Goal: Task Accomplishment & Management: Use online tool/utility

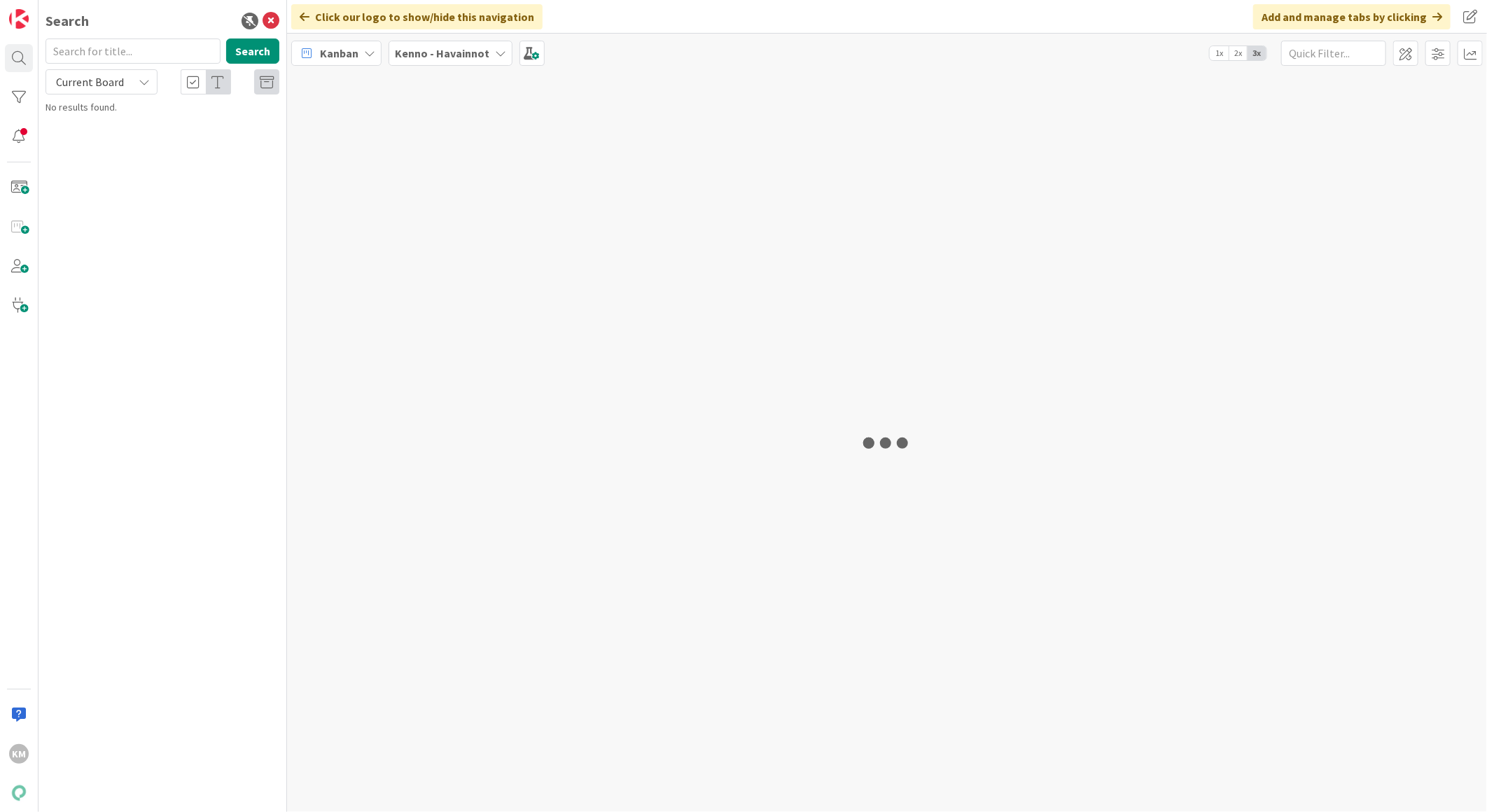
click at [482, 50] on b "Kenno - Havainnot" at bounding box center [442, 53] width 95 height 14
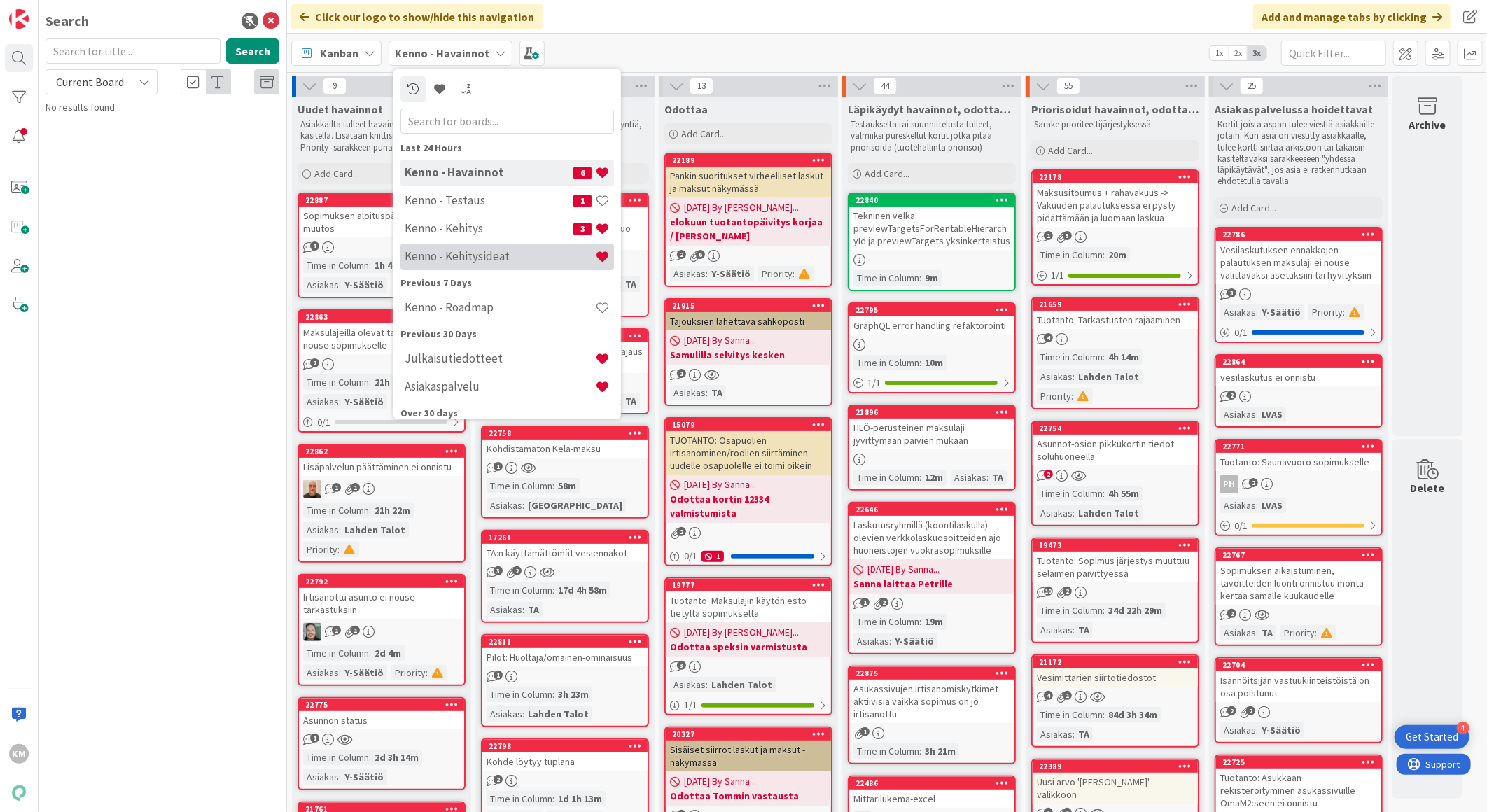
click at [440, 254] on h4 "Kenno - Kehitysideat" at bounding box center [500, 255] width 191 height 14
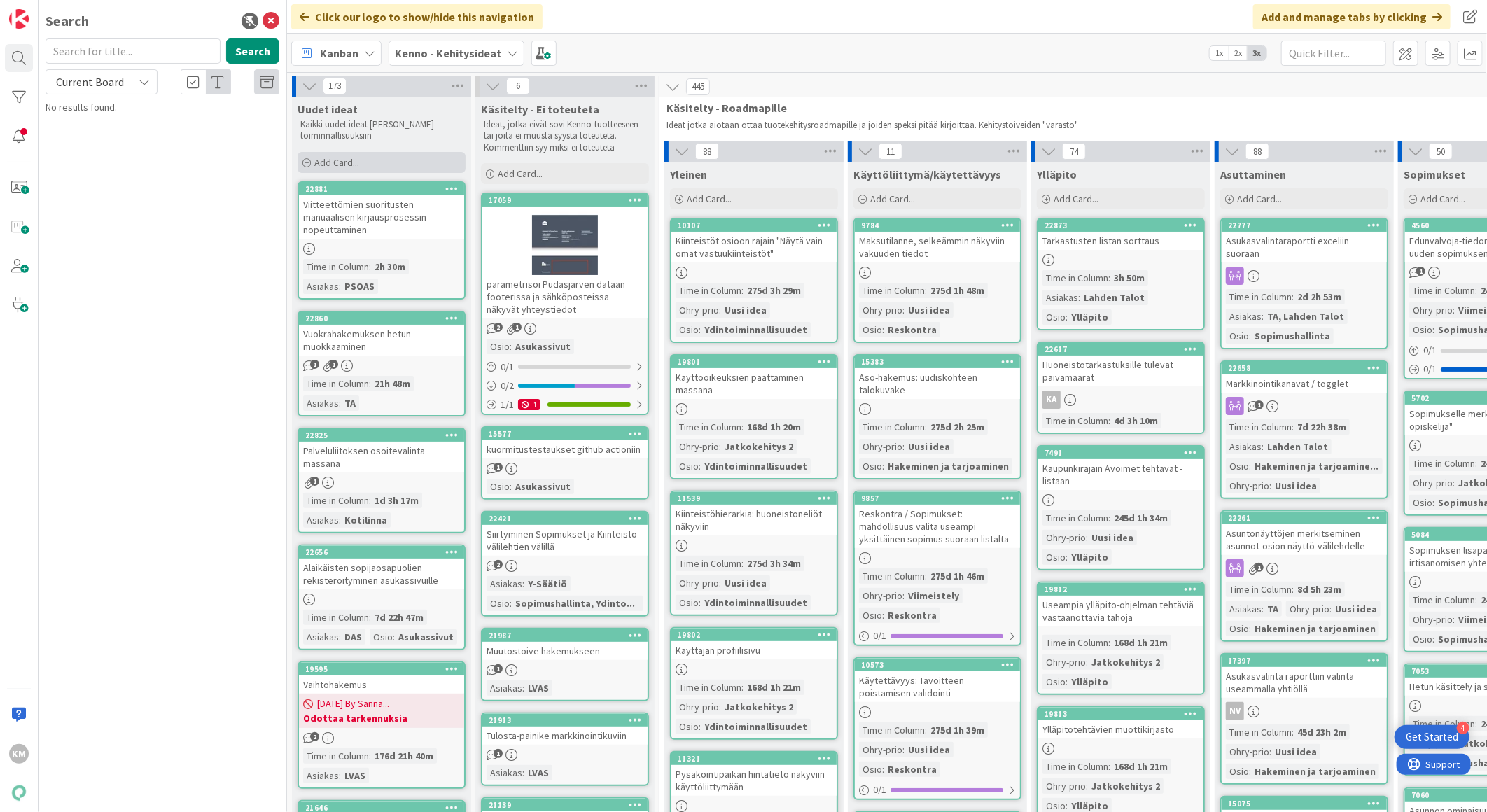
click at [330, 158] on span "Add Card..." at bounding box center [336, 162] width 44 height 13
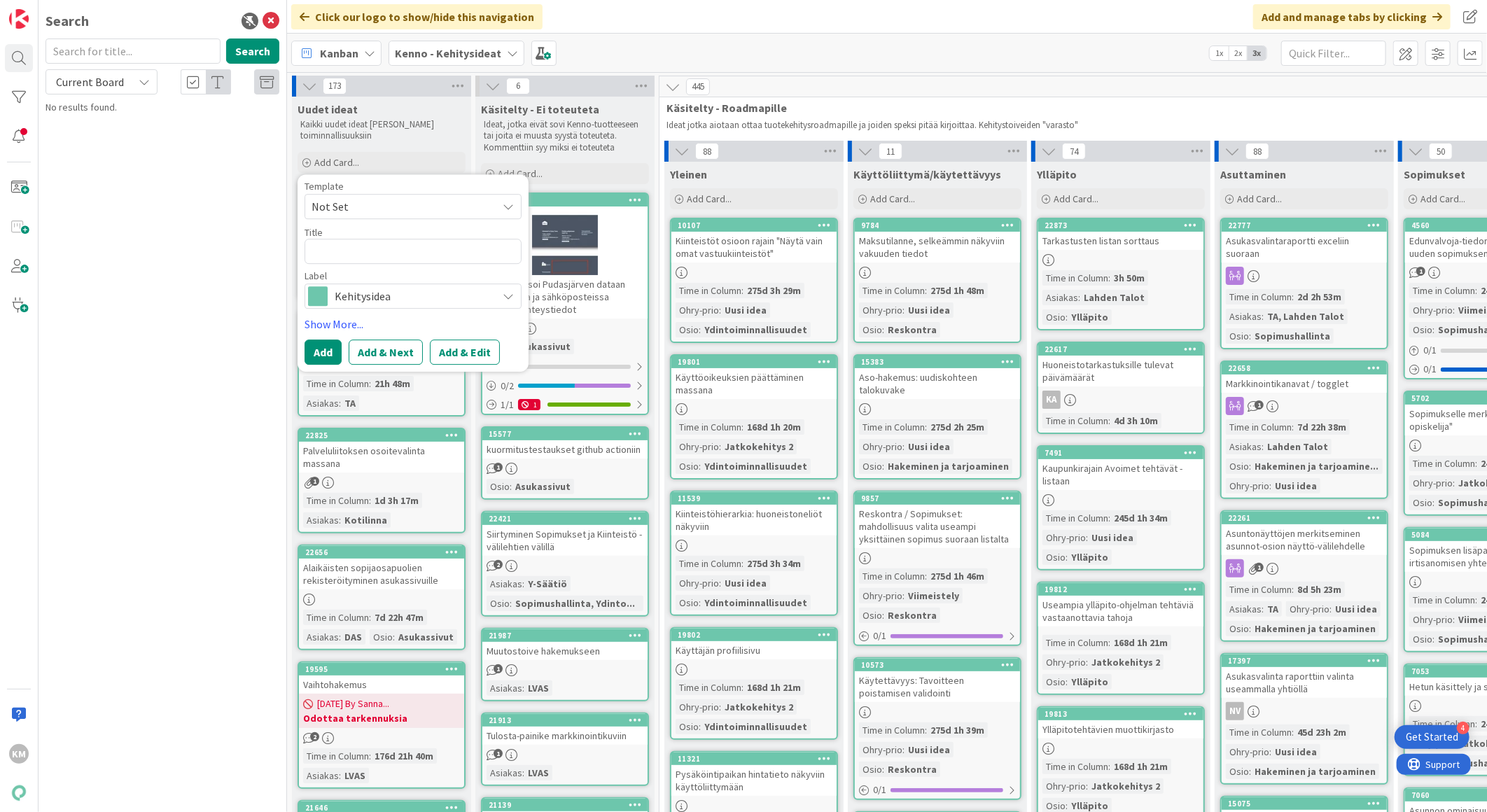
type textarea "x"
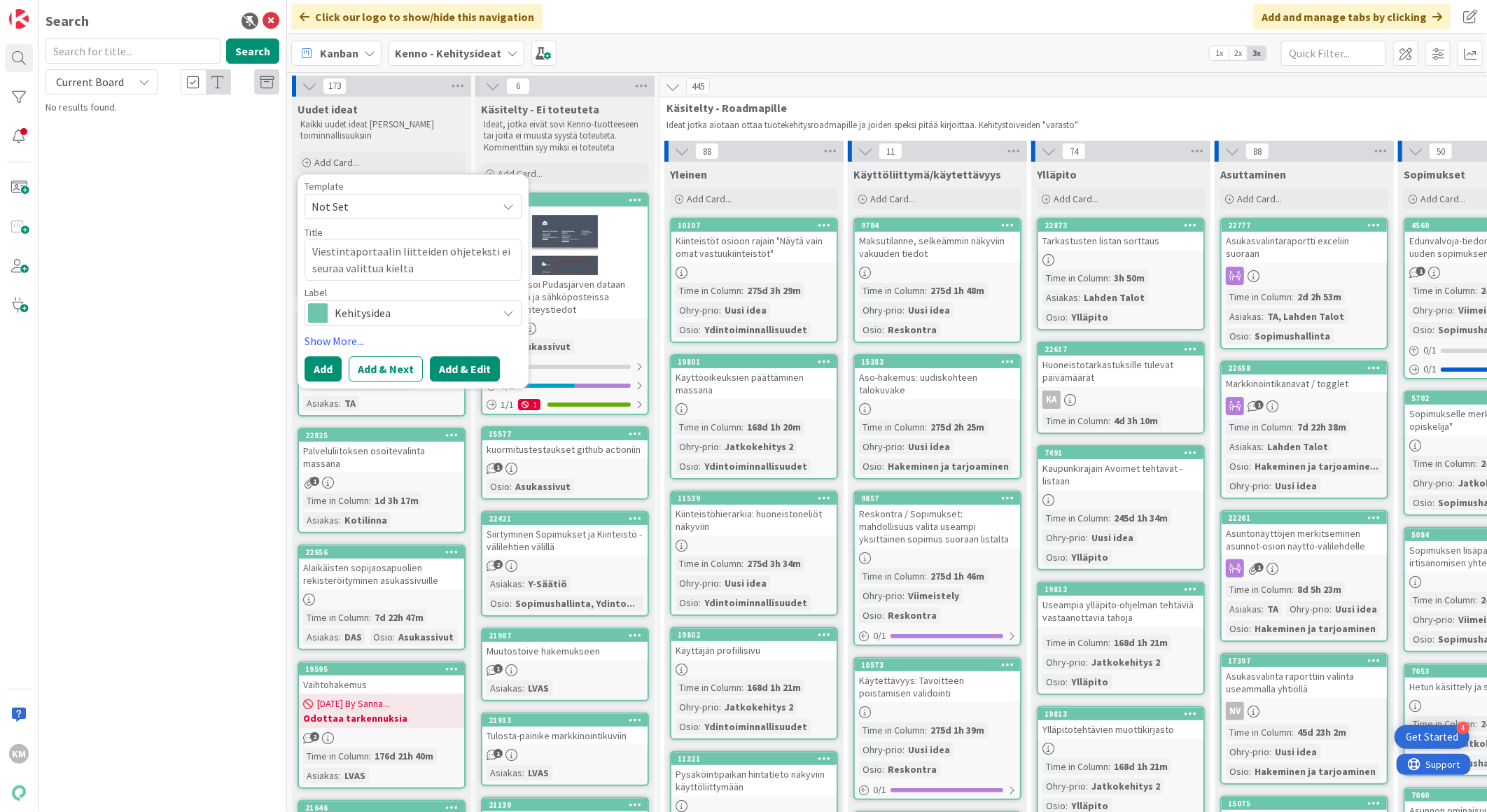
type textarea "Viestintäportaalin liitteiden ohjeteksti ei seuraa valittua kieltä"
click at [462, 365] on button "Add & Edit" at bounding box center [465, 368] width 70 height 25
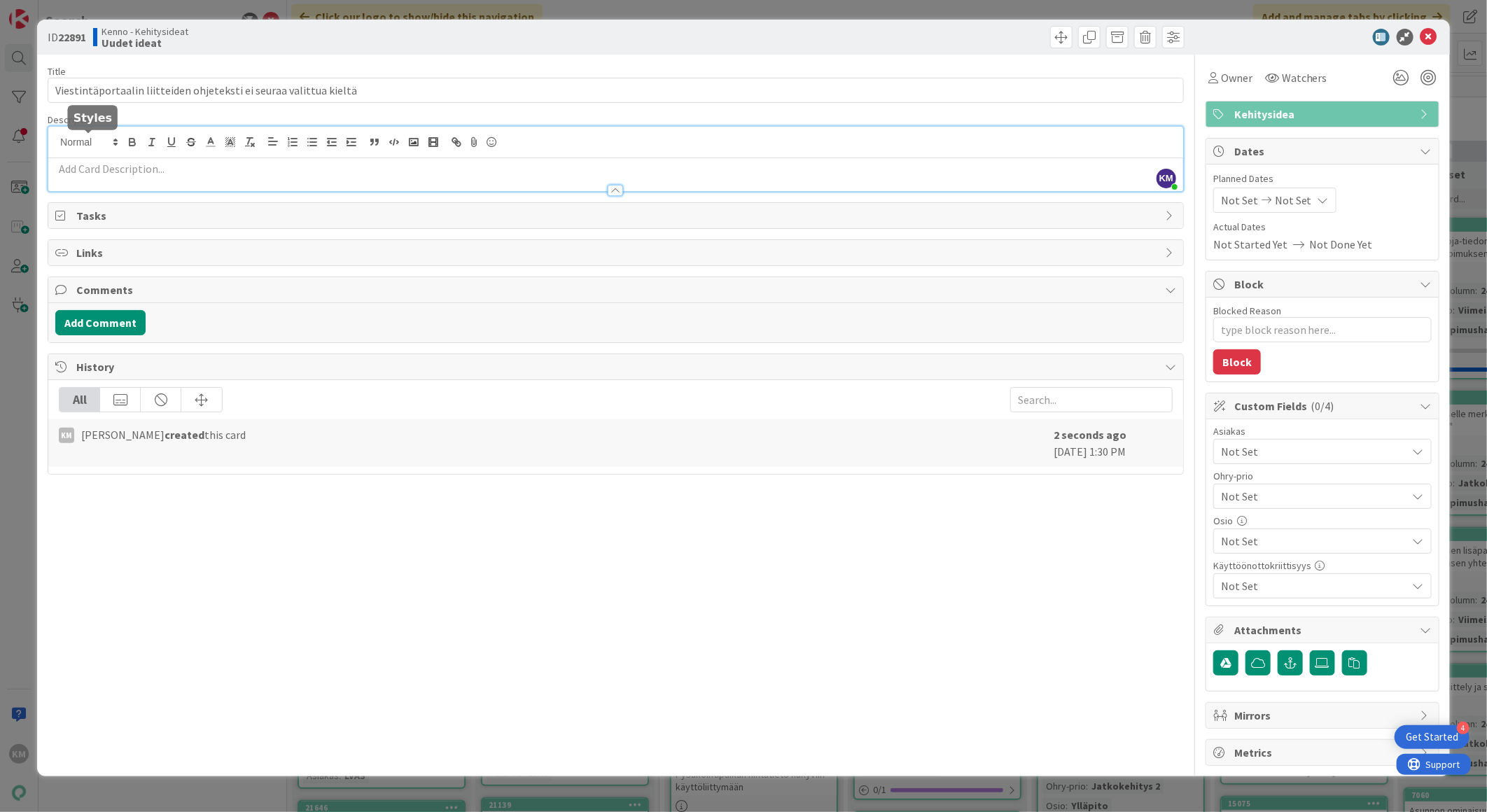
drag, startPoint x: 96, startPoint y: 142, endPoint x: 82, endPoint y: 168, distance: 29.5
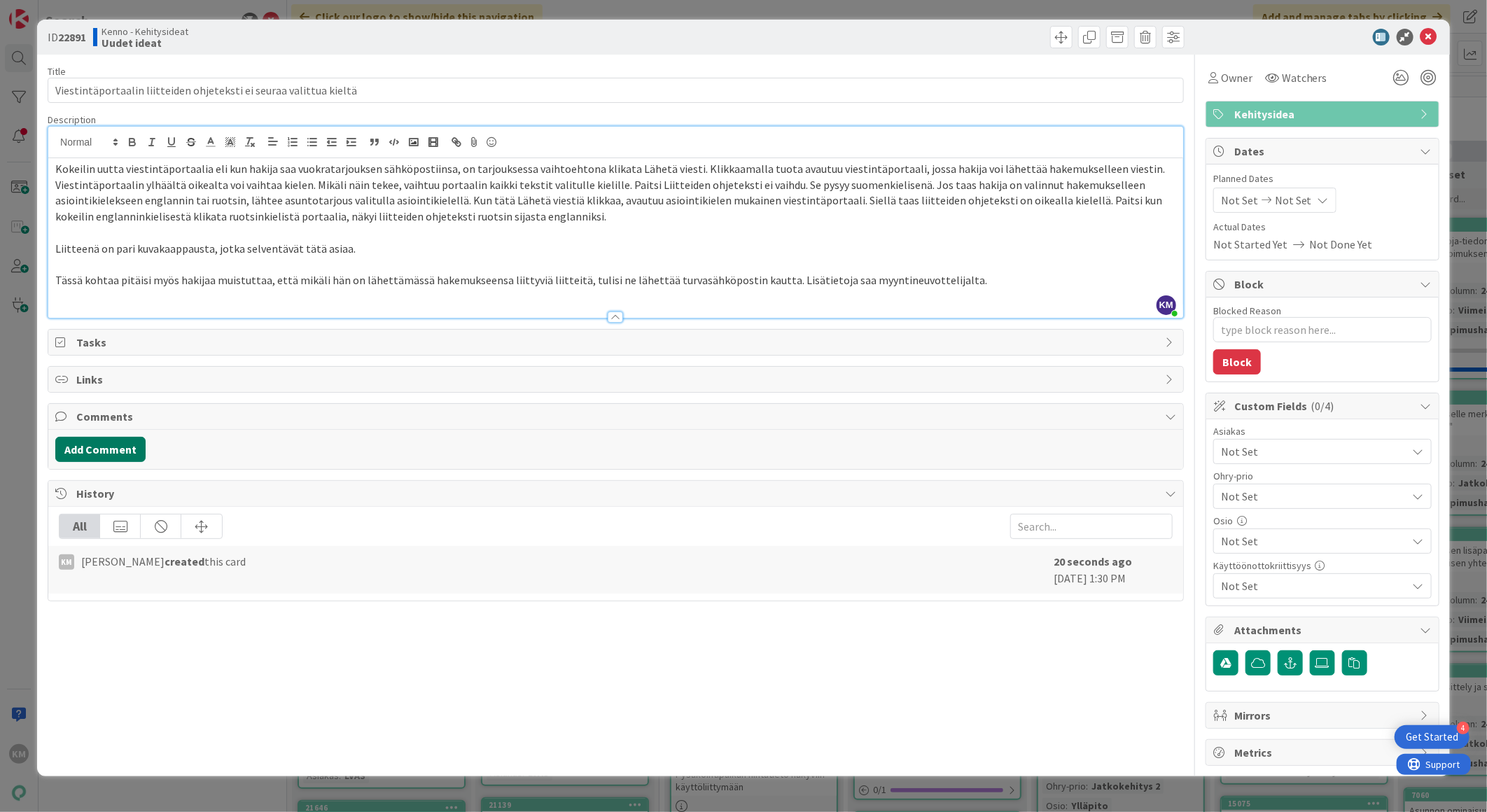
click at [120, 448] on button "Add Comment" at bounding box center [100, 449] width 91 height 25
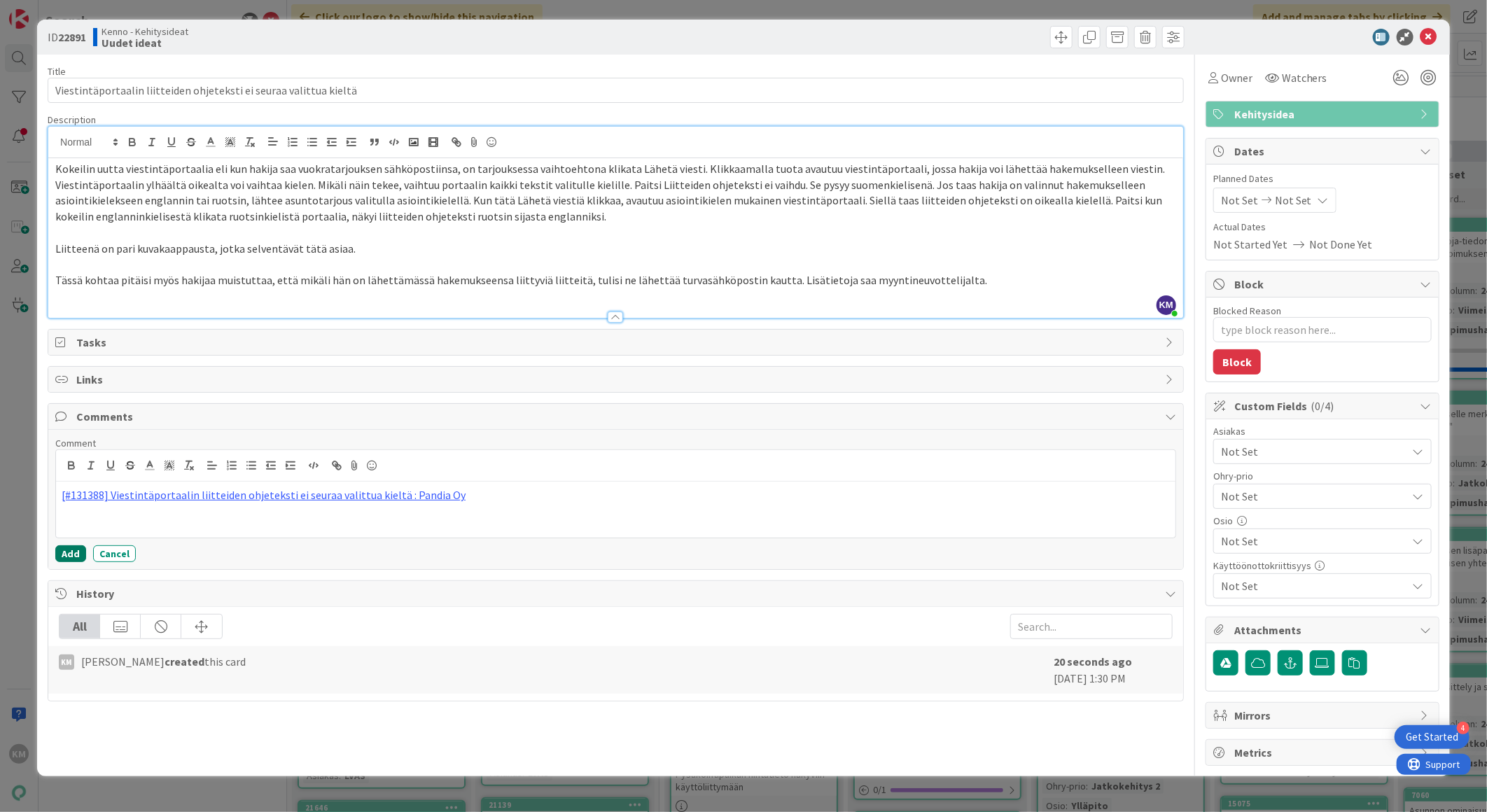
click at [71, 549] on button "Add" at bounding box center [70, 553] width 31 height 17
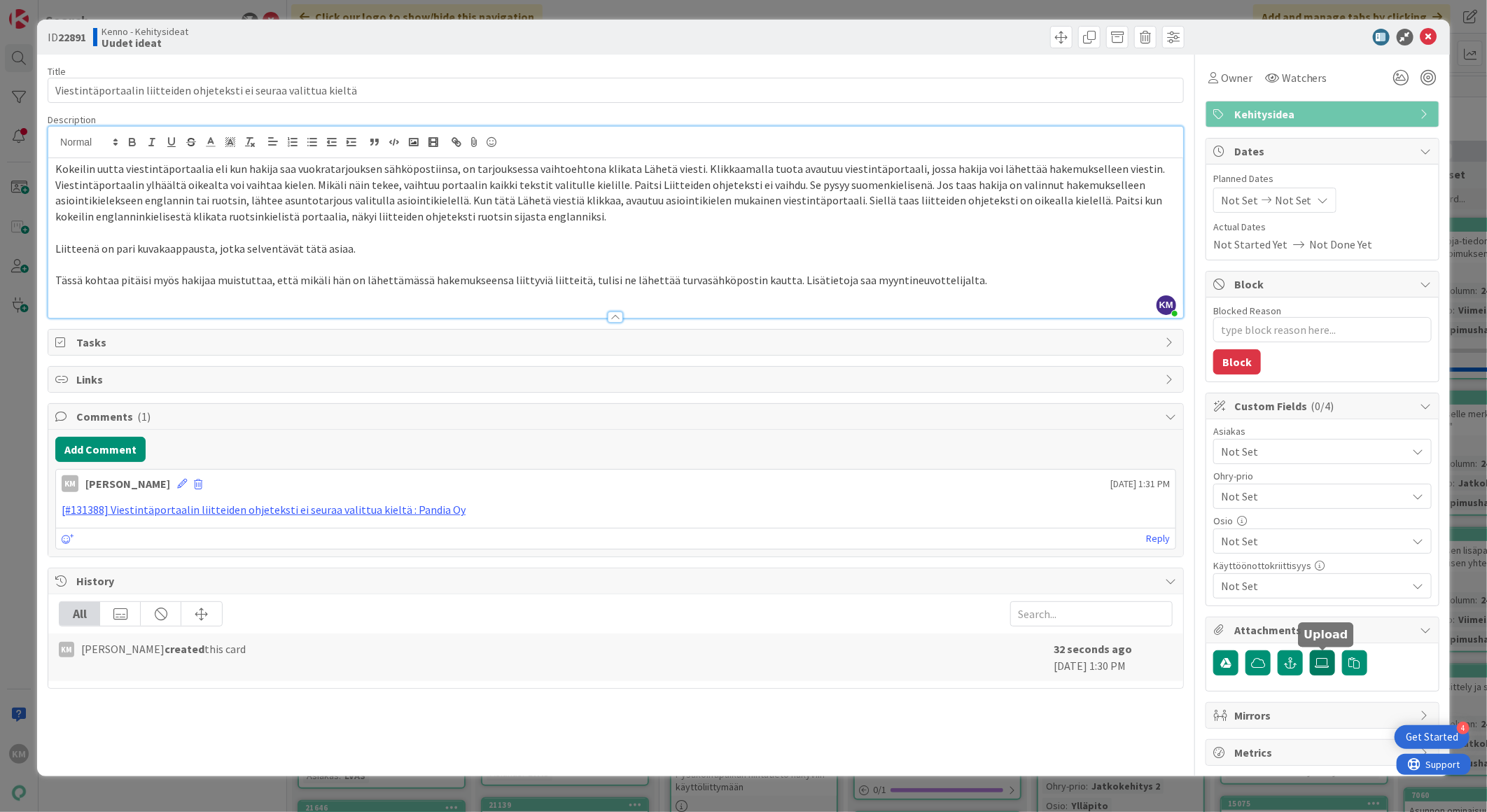
click at [1325, 666] on icon at bounding box center [1322, 663] width 14 height 11
click at [1310, 650] on input "file" at bounding box center [1310, 650] width 0 height 0
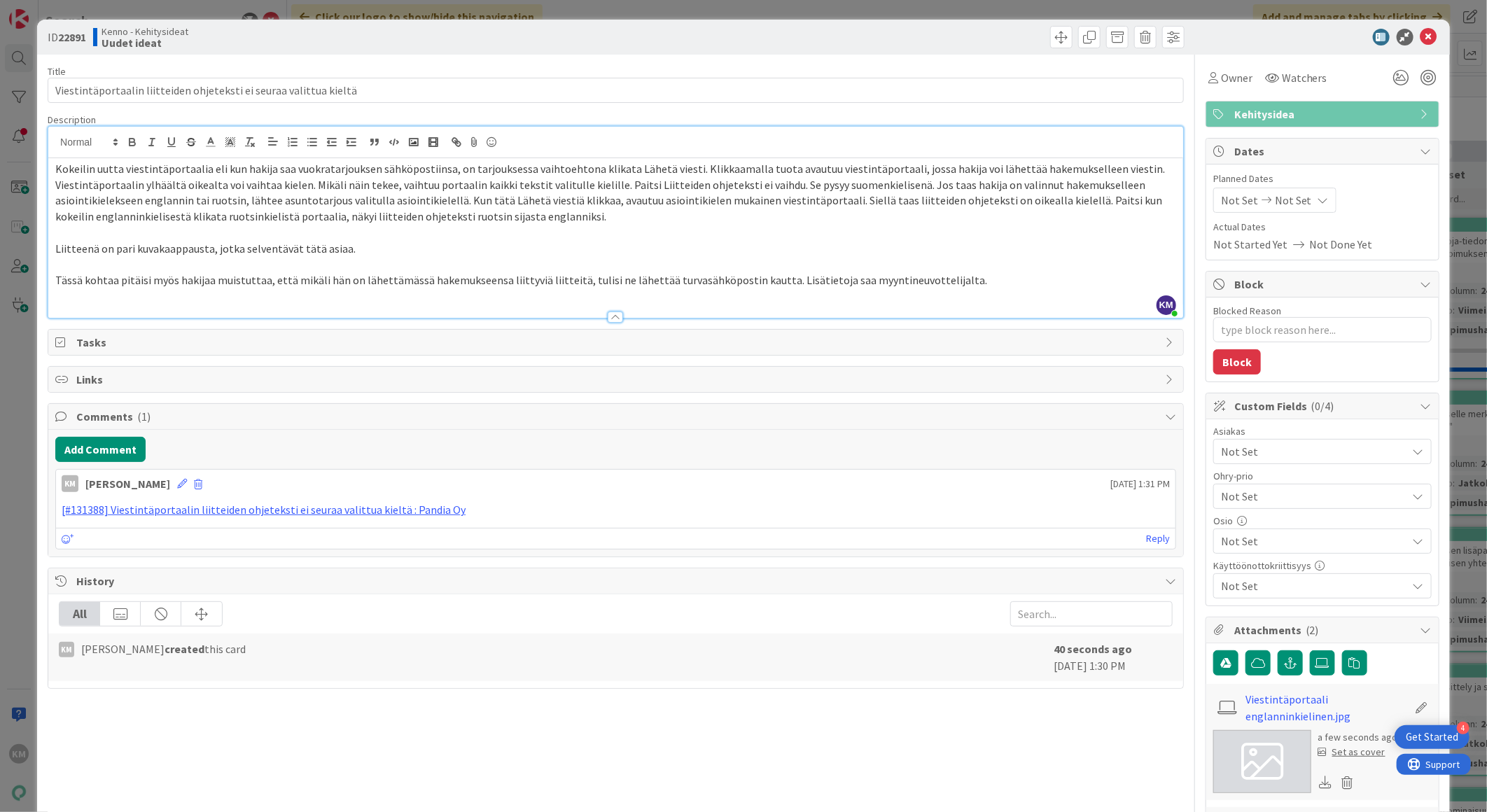
click at [1234, 448] on span "Not Set" at bounding box center [1314, 451] width 186 height 17
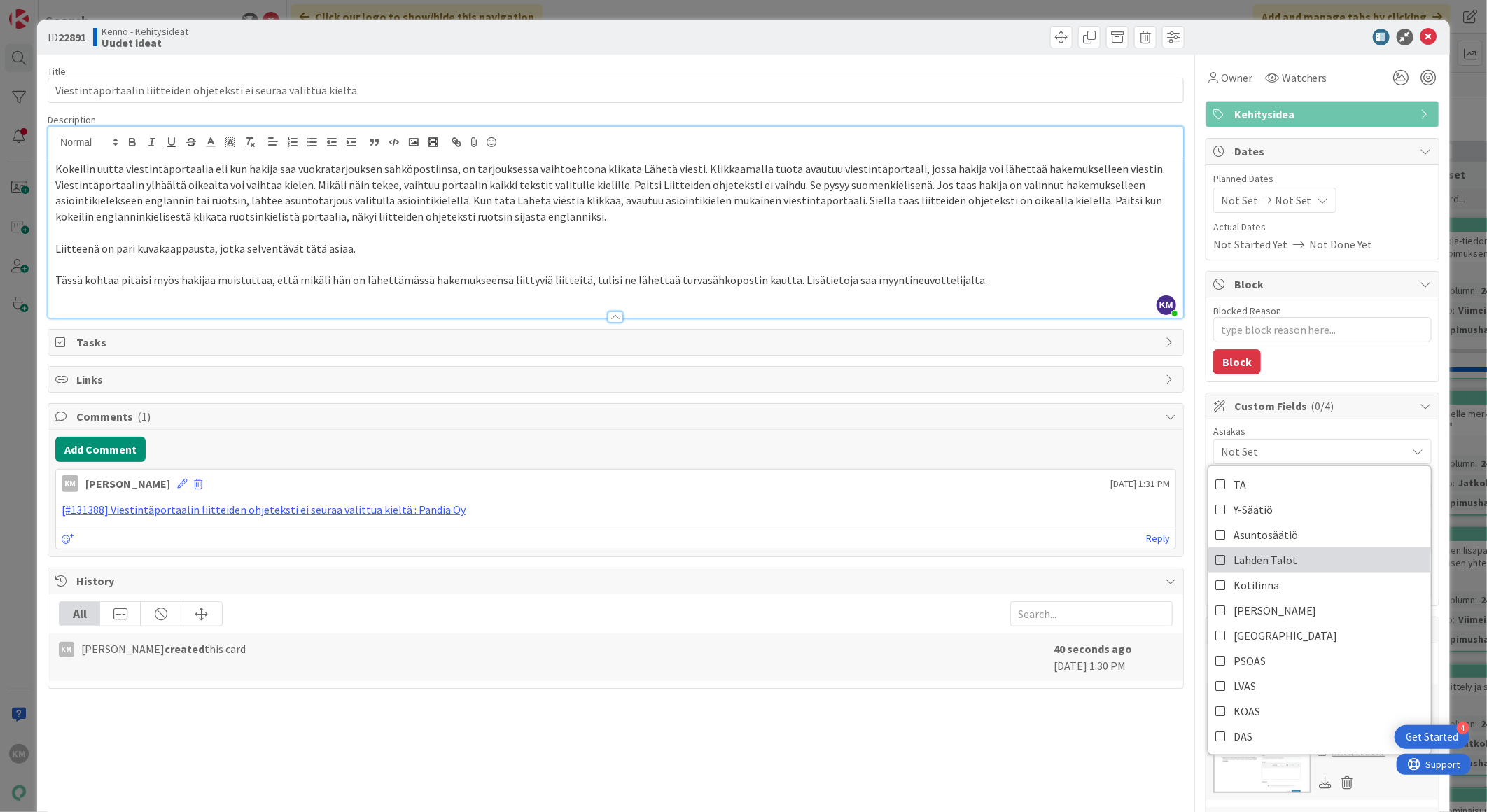
click at [1262, 561] on span "Lahden Talot" at bounding box center [1266, 560] width 64 height 21
type textarea "x"
click at [1320, 86] on div "Owner Watchers" at bounding box center [1322, 78] width 234 height 25
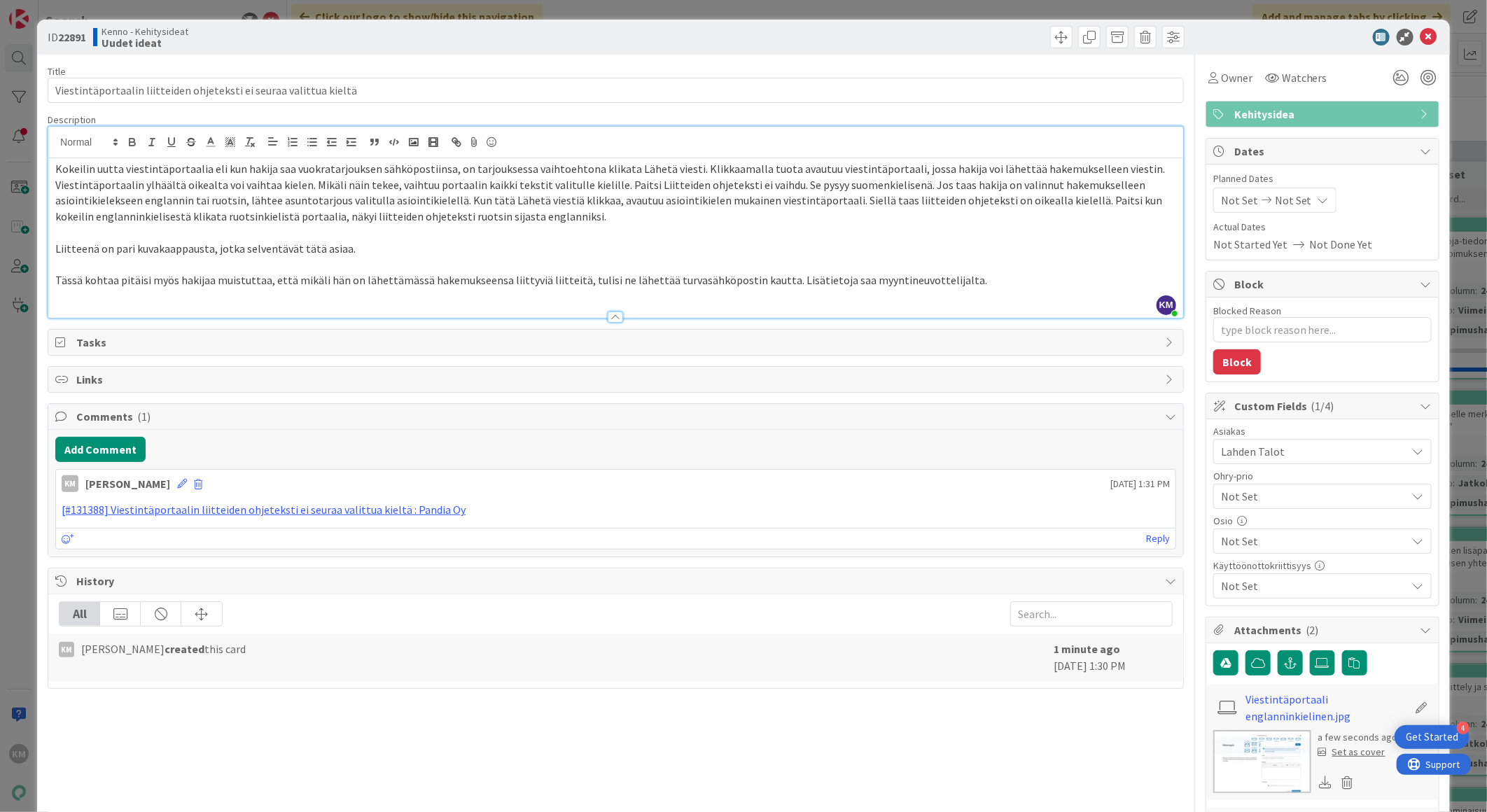
click at [79, 35] on b "22891" at bounding box center [72, 36] width 28 height 14
click at [78, 34] on b "22891" at bounding box center [72, 36] width 28 height 14
copy b "22891"
click at [1421, 42] on icon at bounding box center [1429, 37] width 17 height 17
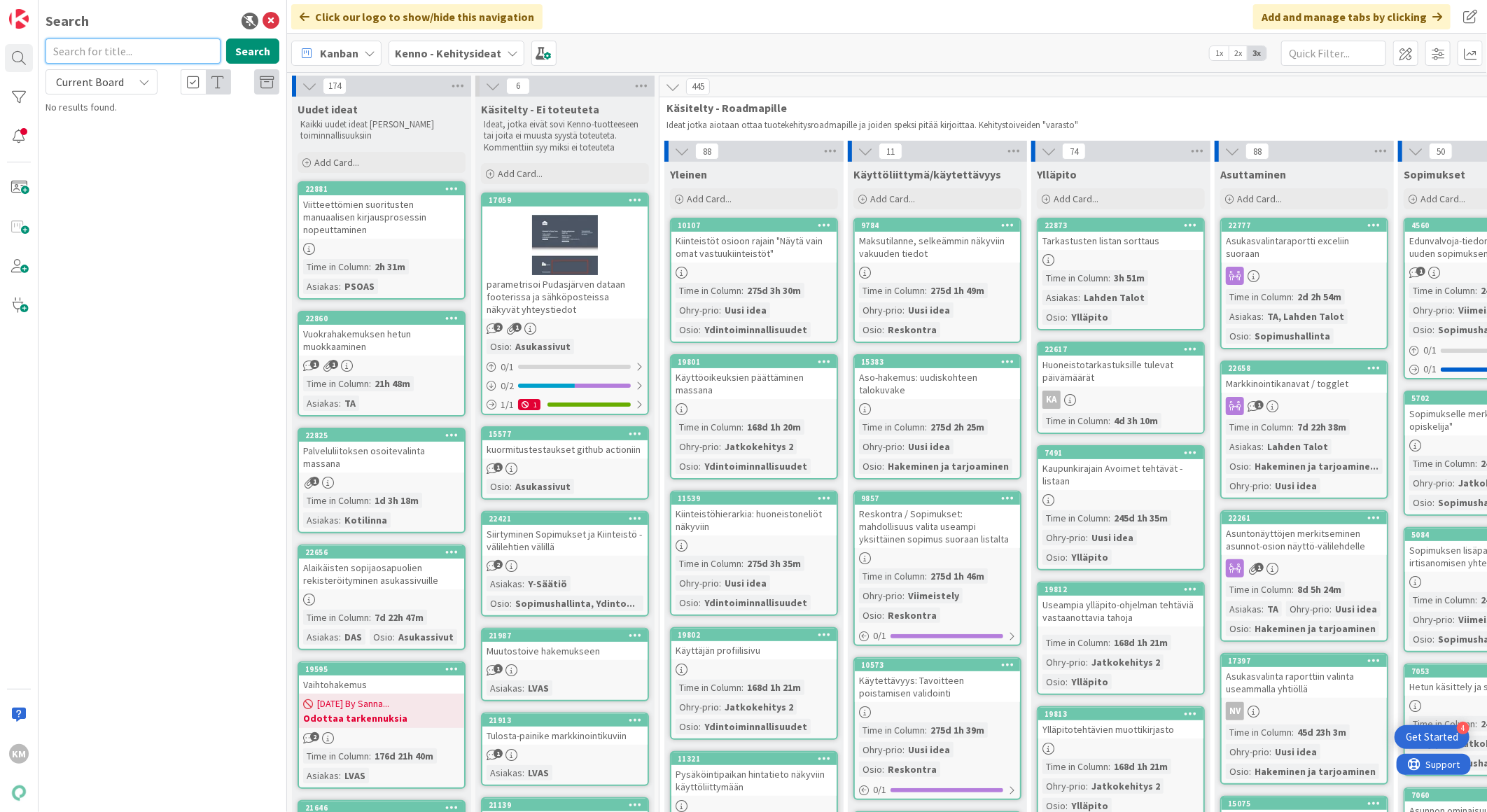
paste input "22891"
type input "22891"
click at [257, 44] on button "Search" at bounding box center [253, 51] width 53 height 25
click at [216, 117] on span "Viestintäportaalin liitteiden ohjeteksti ei seuraa valittua kieltä" at bounding box center [166, 131] width 201 height 27
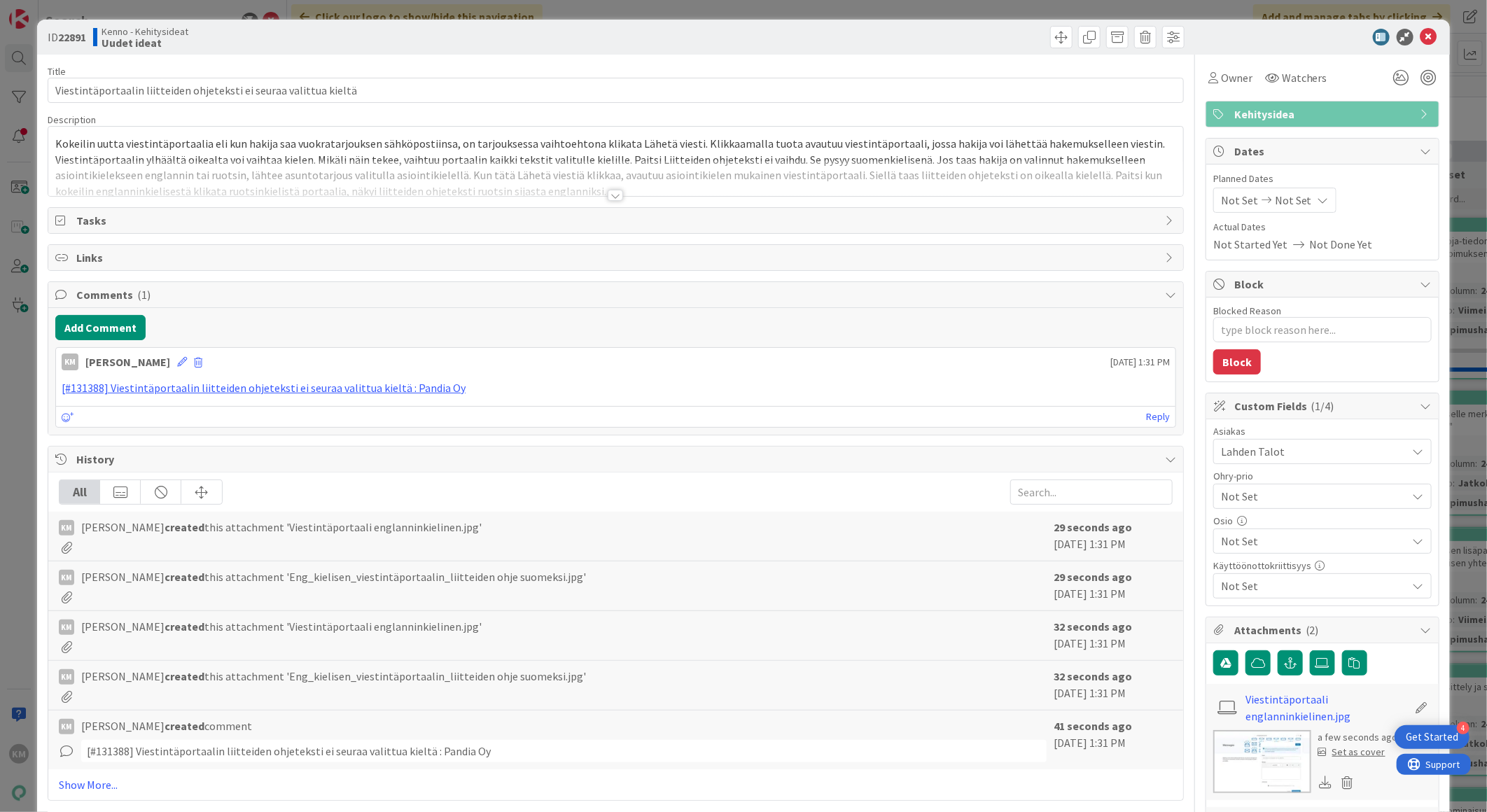
click at [1332, 456] on span "Lahden Talot" at bounding box center [1314, 451] width 186 height 17
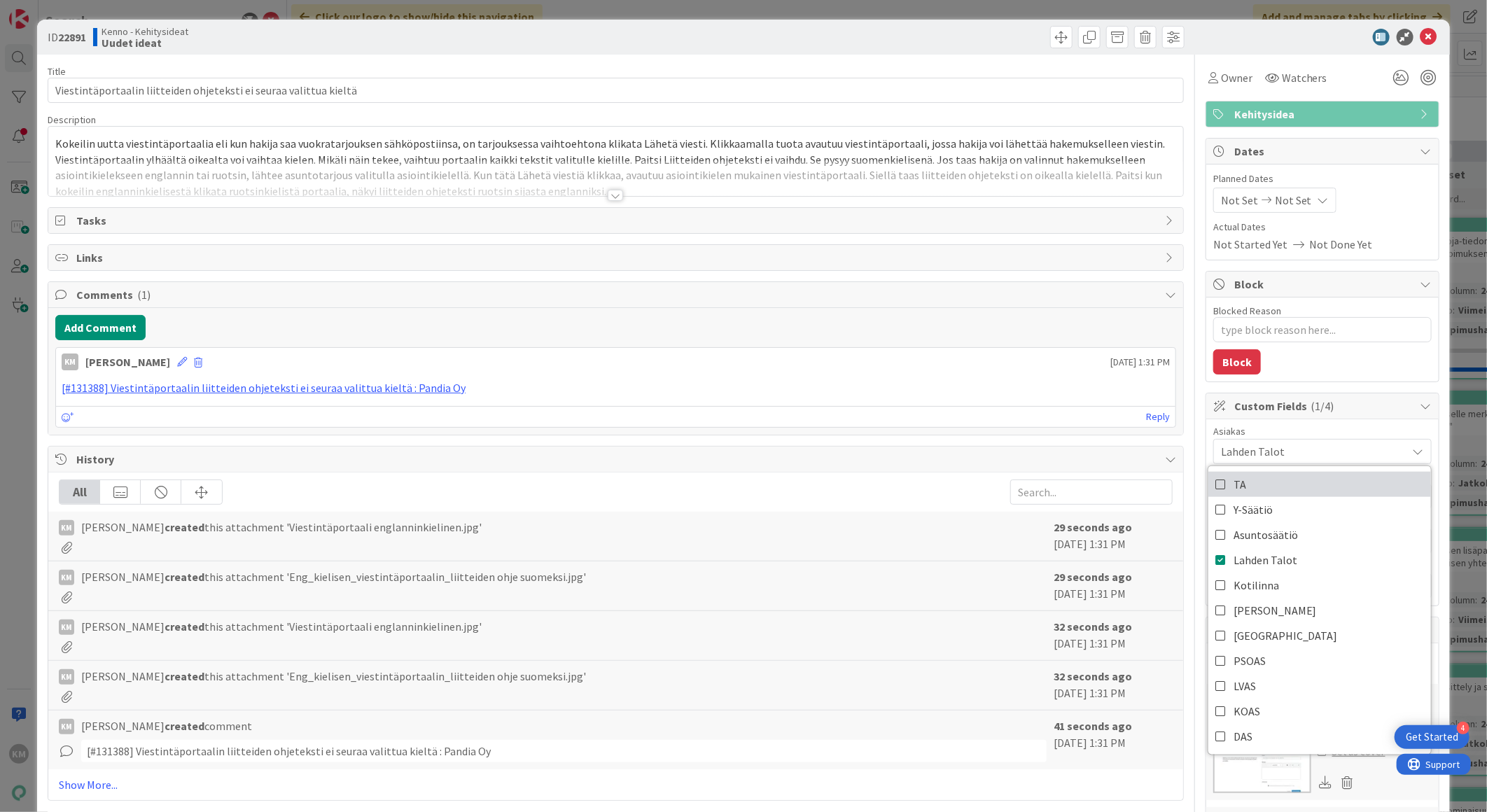
click at [1234, 484] on span "TA" at bounding box center [1241, 485] width 13 height 21
click at [1215, 562] on icon at bounding box center [1221, 560] width 11 height 21
type textarea "x"
click at [1346, 366] on div "Blocked Reason 0 / 256 Block" at bounding box center [1323, 339] width 233 height 84
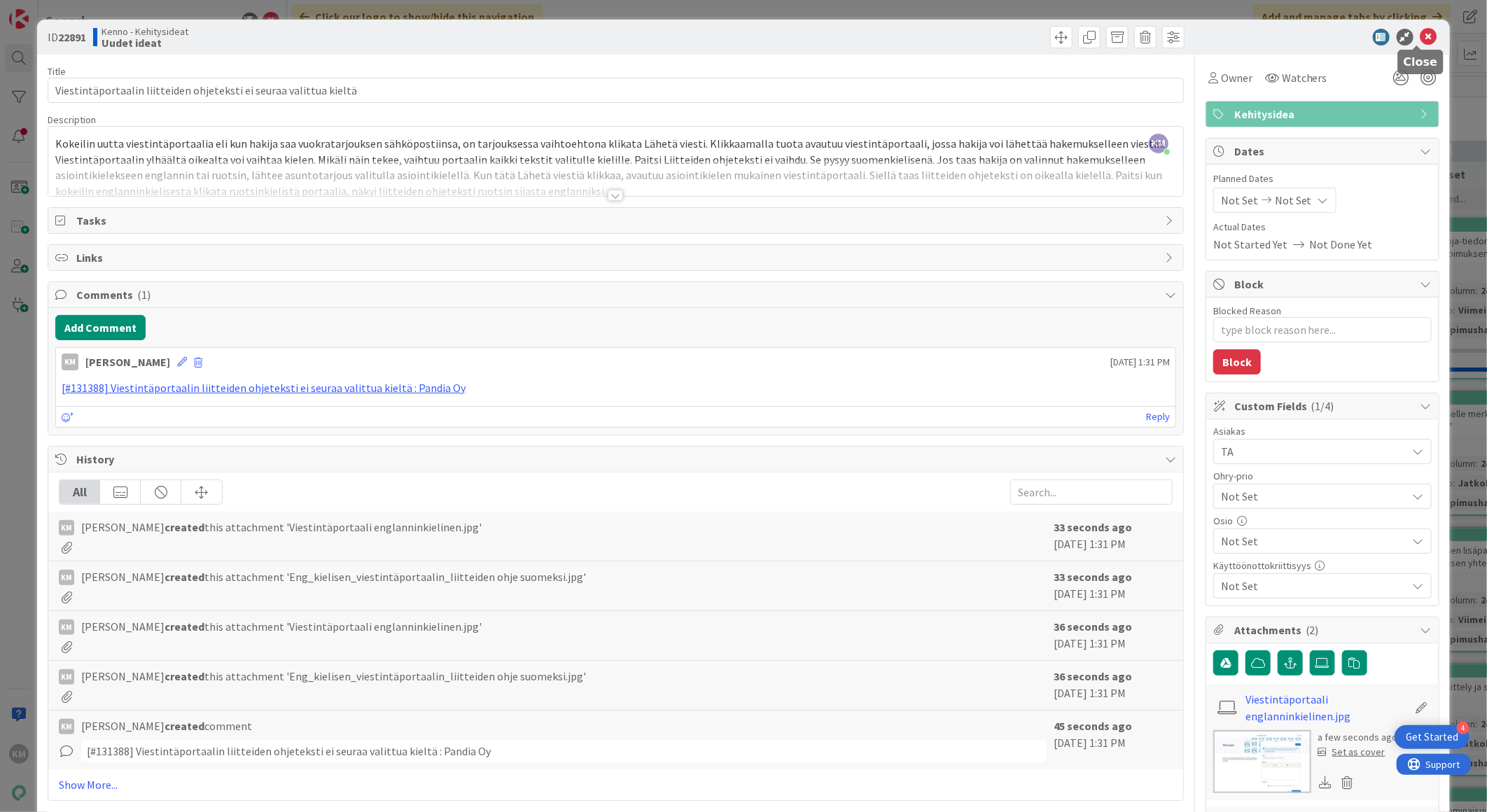
click at [1421, 35] on icon at bounding box center [1429, 37] width 17 height 17
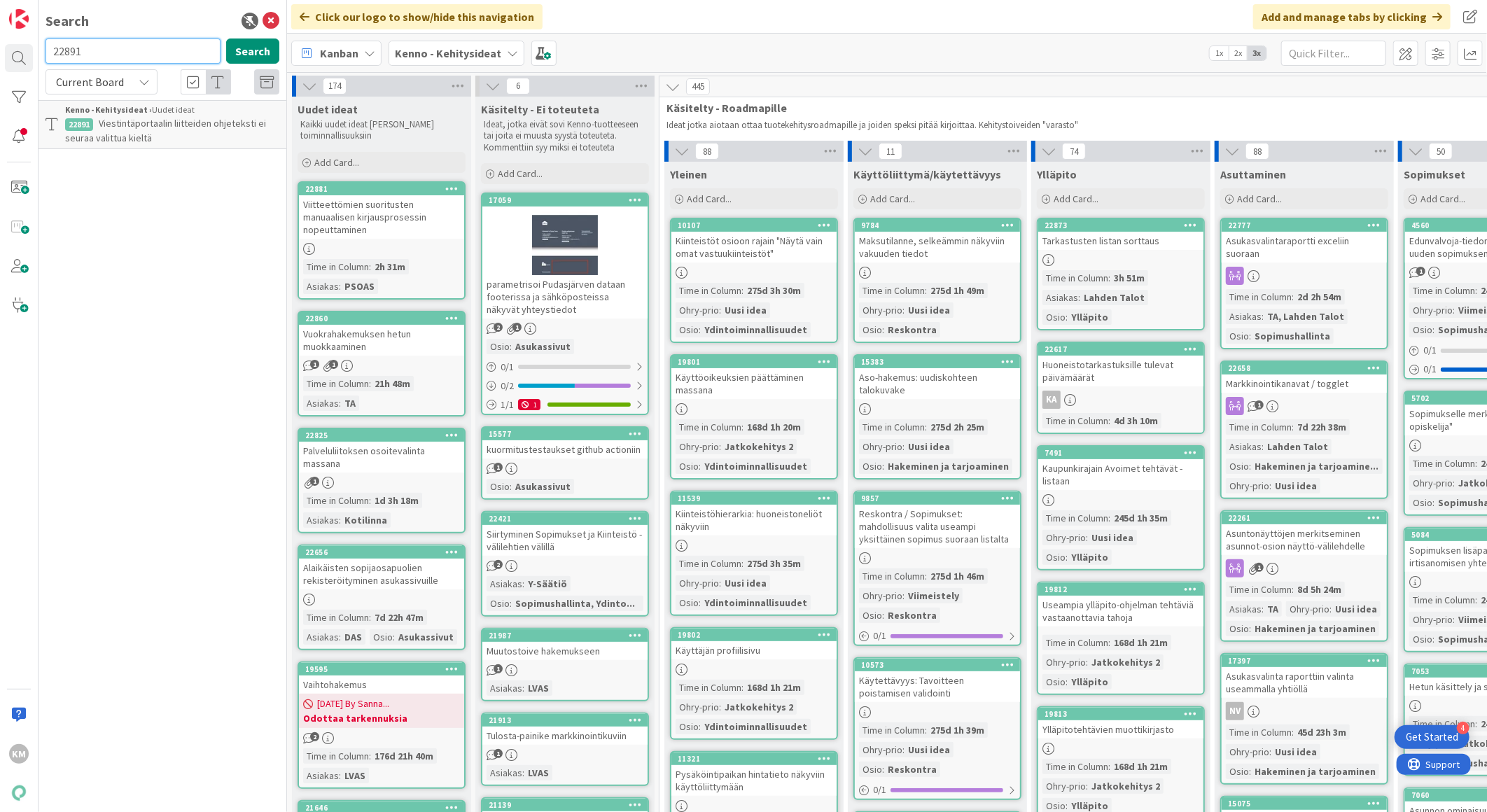
drag, startPoint x: 105, startPoint y: 52, endPoint x: 13, endPoint y: 39, distance: 92.9
click at [13, 39] on div "KM Search 22891 Search Current Board Kenno - [GEOGRAPHIC_DATA] › Uudet ideat 22…" at bounding box center [143, 406] width 287 height 812
paste input "1837"
click at [139, 85] on icon at bounding box center [145, 82] width 11 height 11
click at [128, 140] on span "All Boards" at bounding box center [126, 140] width 145 height 21
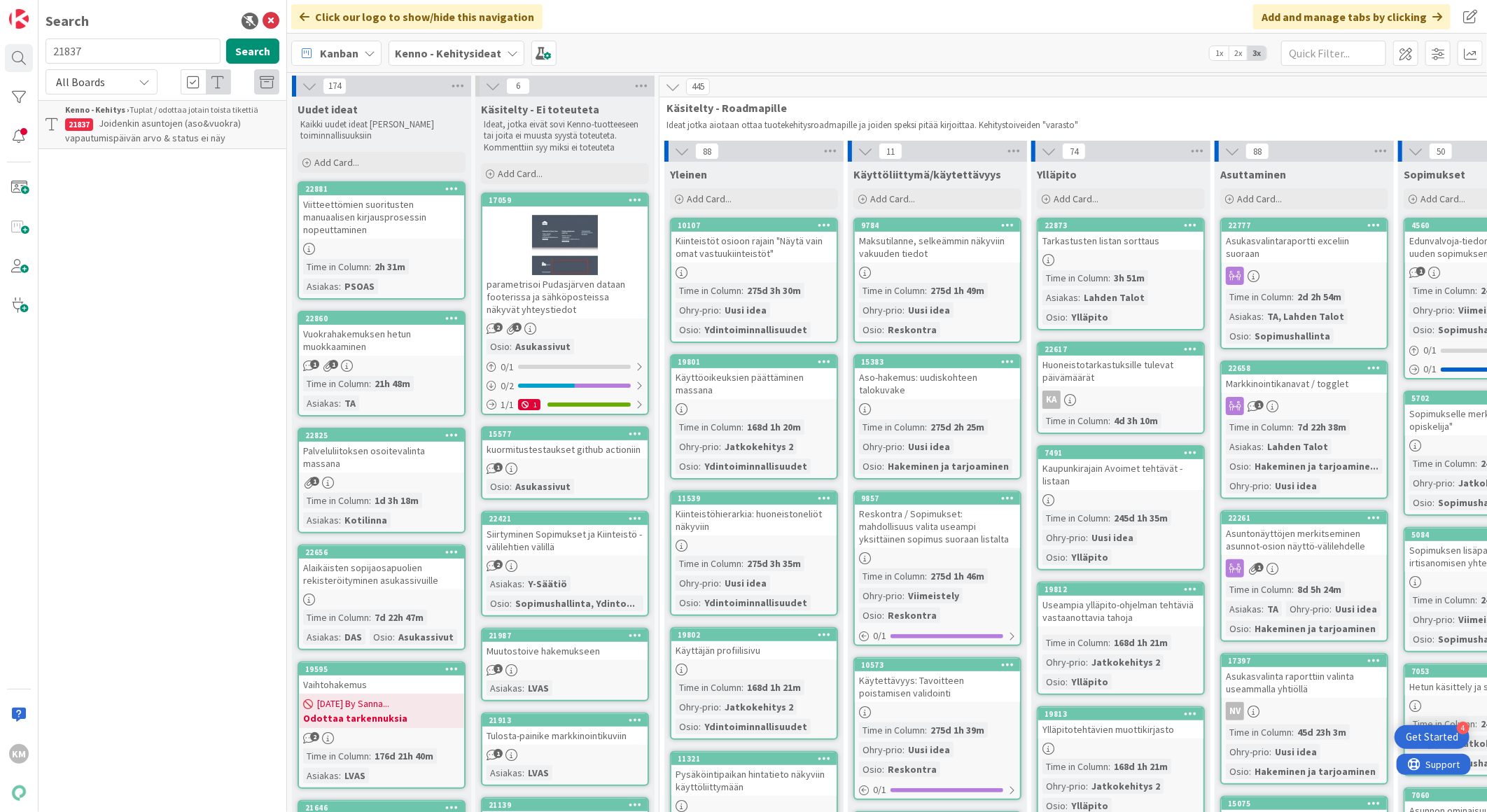
click at [228, 121] on span "Joidenkin asuntojen (aso&vuokra) vapautumispäivän arvo & status ei näy" at bounding box center [153, 131] width 175 height 27
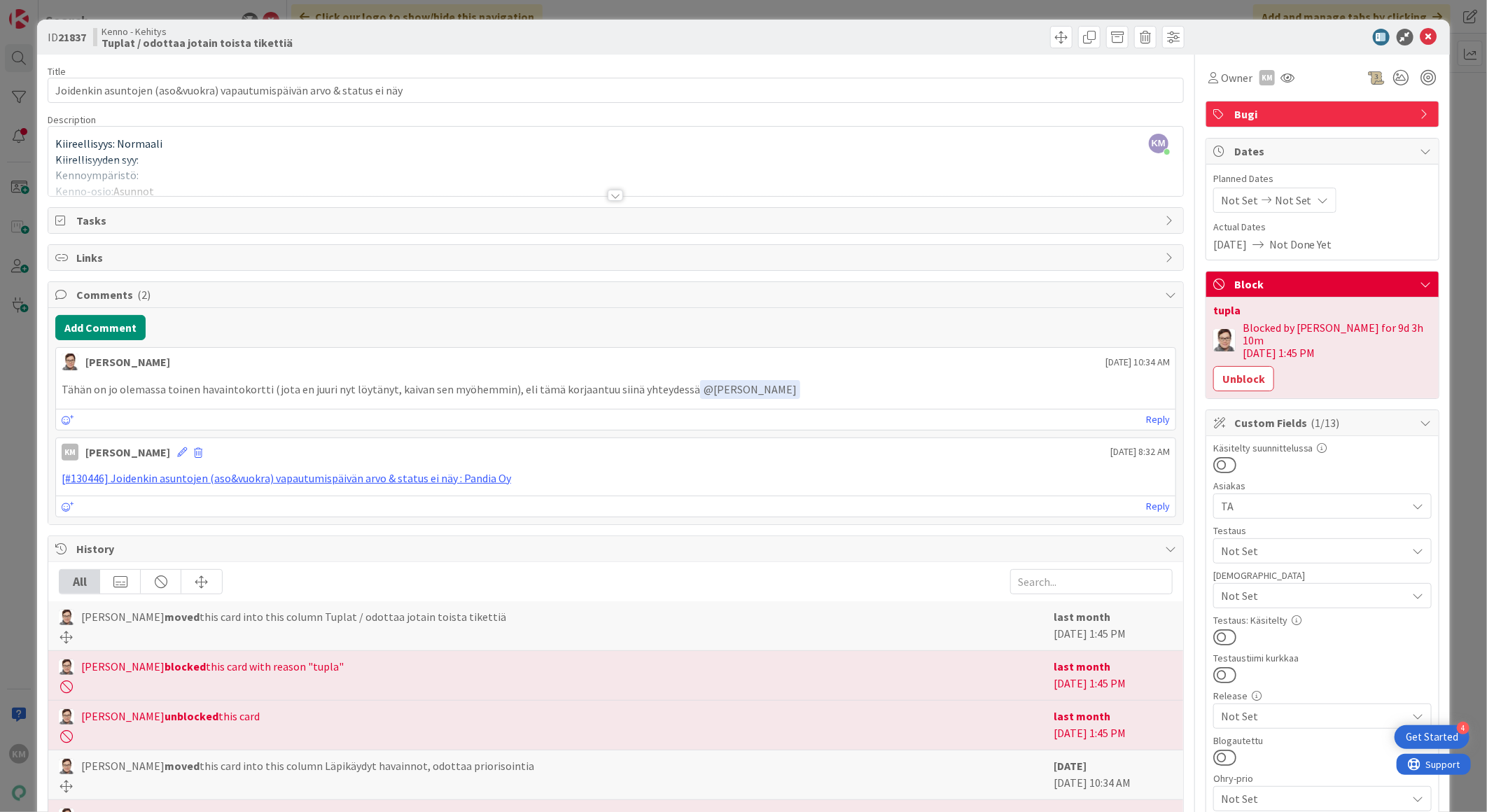
click at [609, 191] on div at bounding box center [615, 196] width 15 height 11
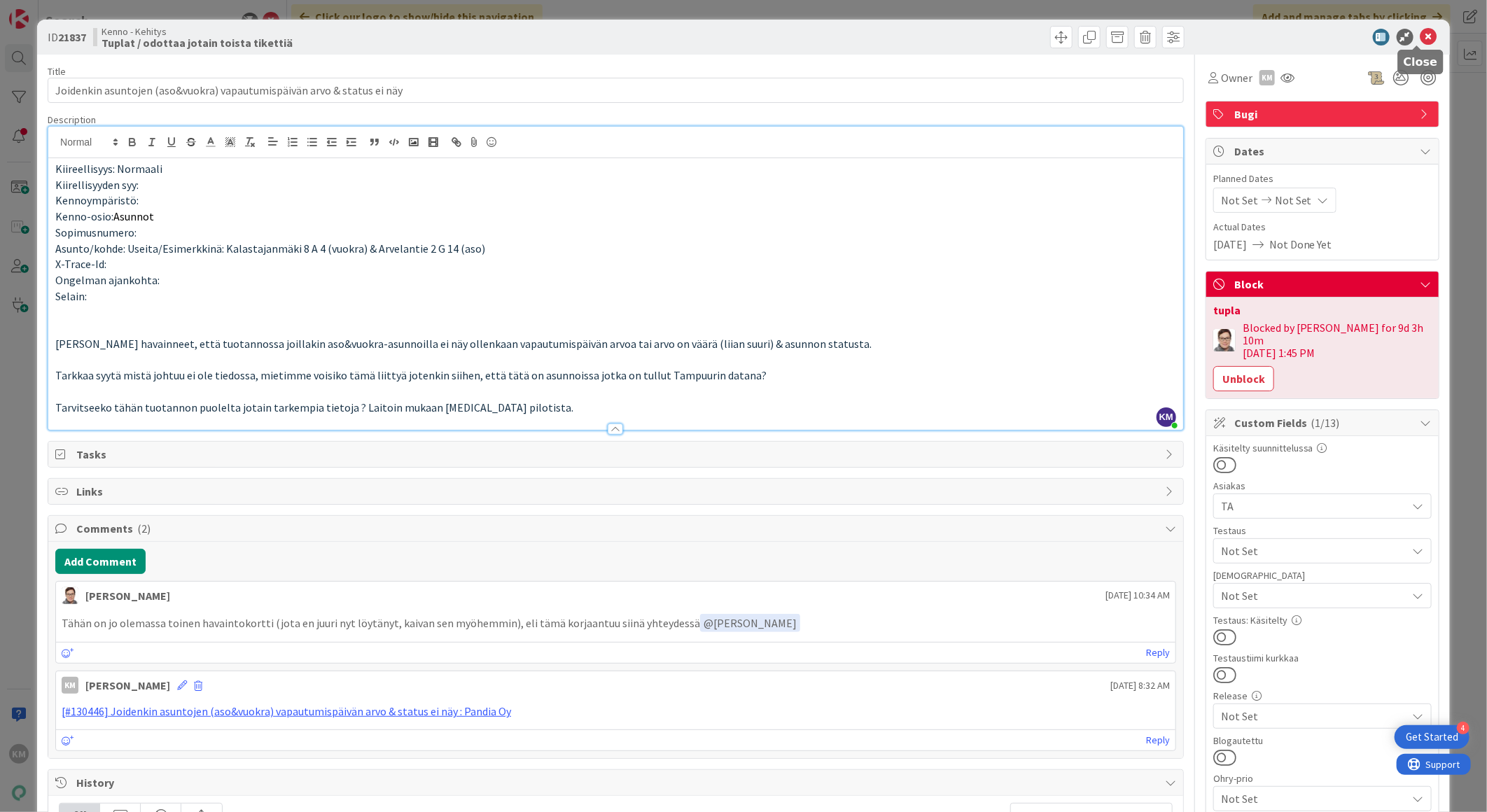
click at [1421, 33] on icon at bounding box center [1429, 37] width 17 height 17
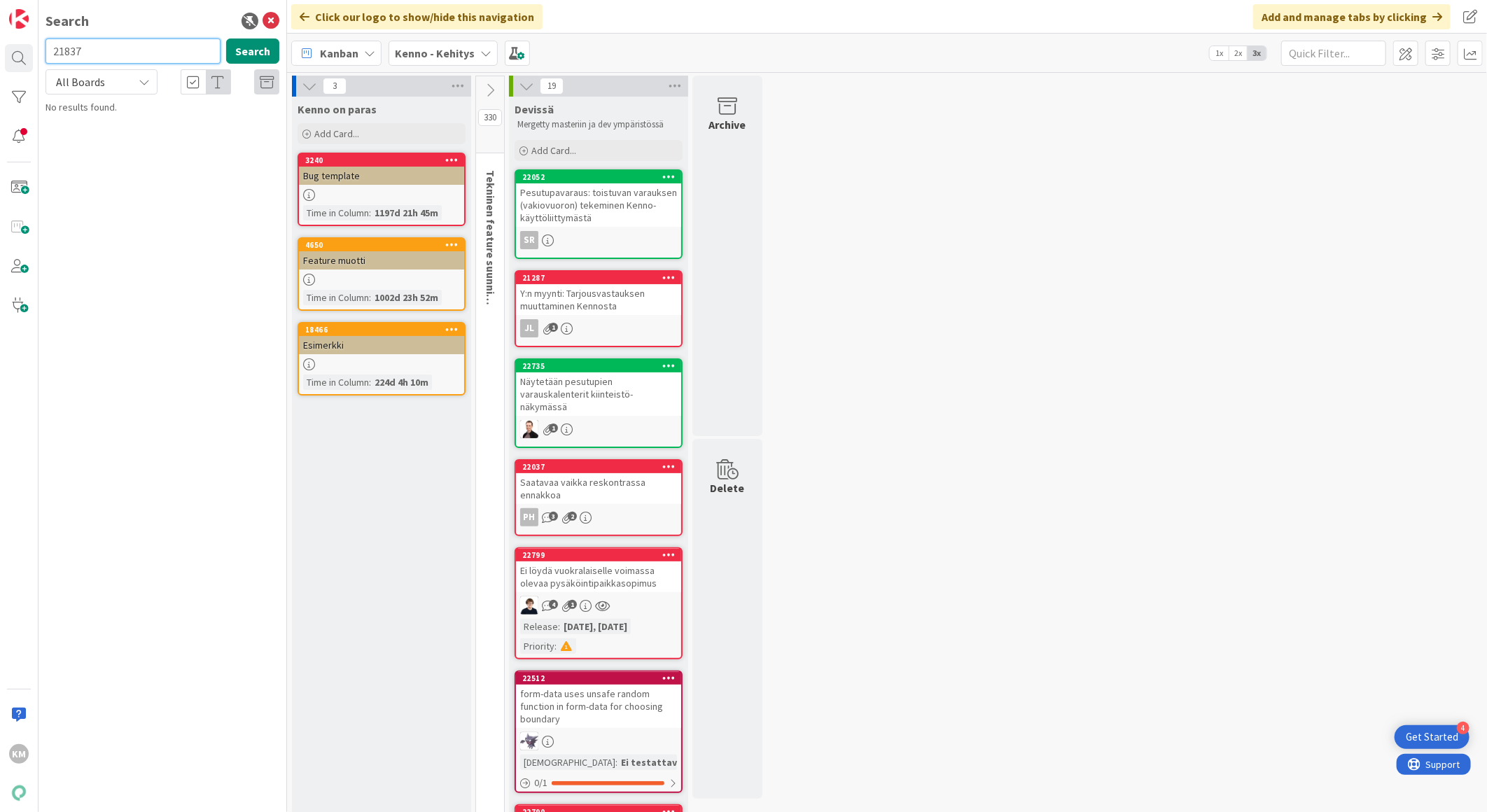
drag, startPoint x: 87, startPoint y: 48, endPoint x: -3, endPoint y: 30, distance: 91.8
click at [0, 30] on html "4 Get Started KM Search 21837 Search All Boards Current Board All Boards No res…" at bounding box center [744, 406] width 1487 height 812
paste input "0619"
drag, startPoint x: 95, startPoint y: 50, endPoint x: -3, endPoint y: 36, distance: 99.0
click at [0, 36] on html "4 Get Started KM Search 20619 Search All Boards Current Board All Boards Kenno …" at bounding box center [744, 406] width 1487 height 812
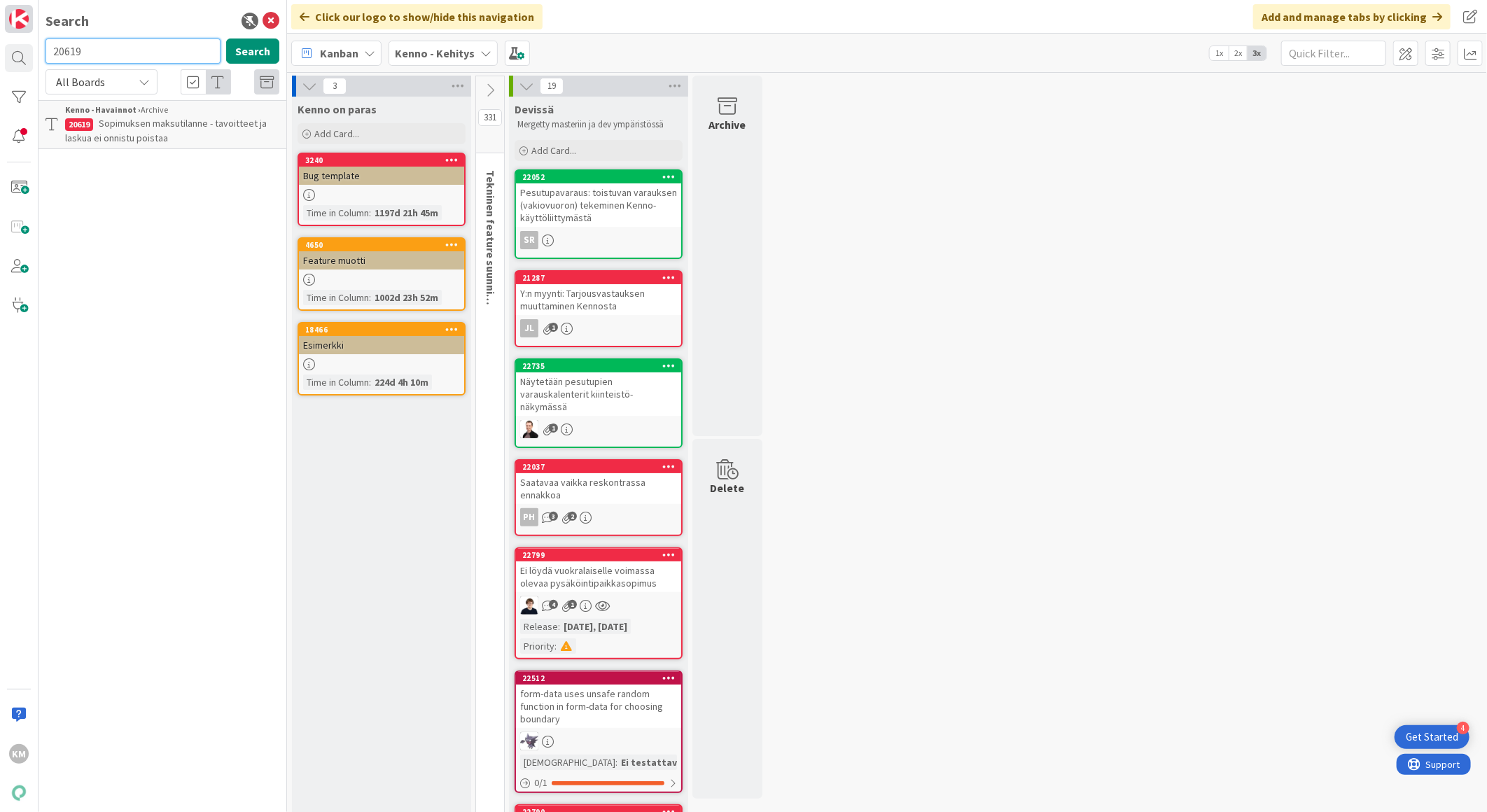
paste input "1345"
drag, startPoint x: 106, startPoint y: 56, endPoint x: -2, endPoint y: 29, distance: 111.3
click at [0, 29] on html "4 Get Started KM Search 21345 Search All Boards Current Board All Boards Kenno …" at bounding box center [744, 406] width 1487 height 812
paste input "91"
drag, startPoint x: 99, startPoint y: 46, endPoint x: -3, endPoint y: 44, distance: 102.0
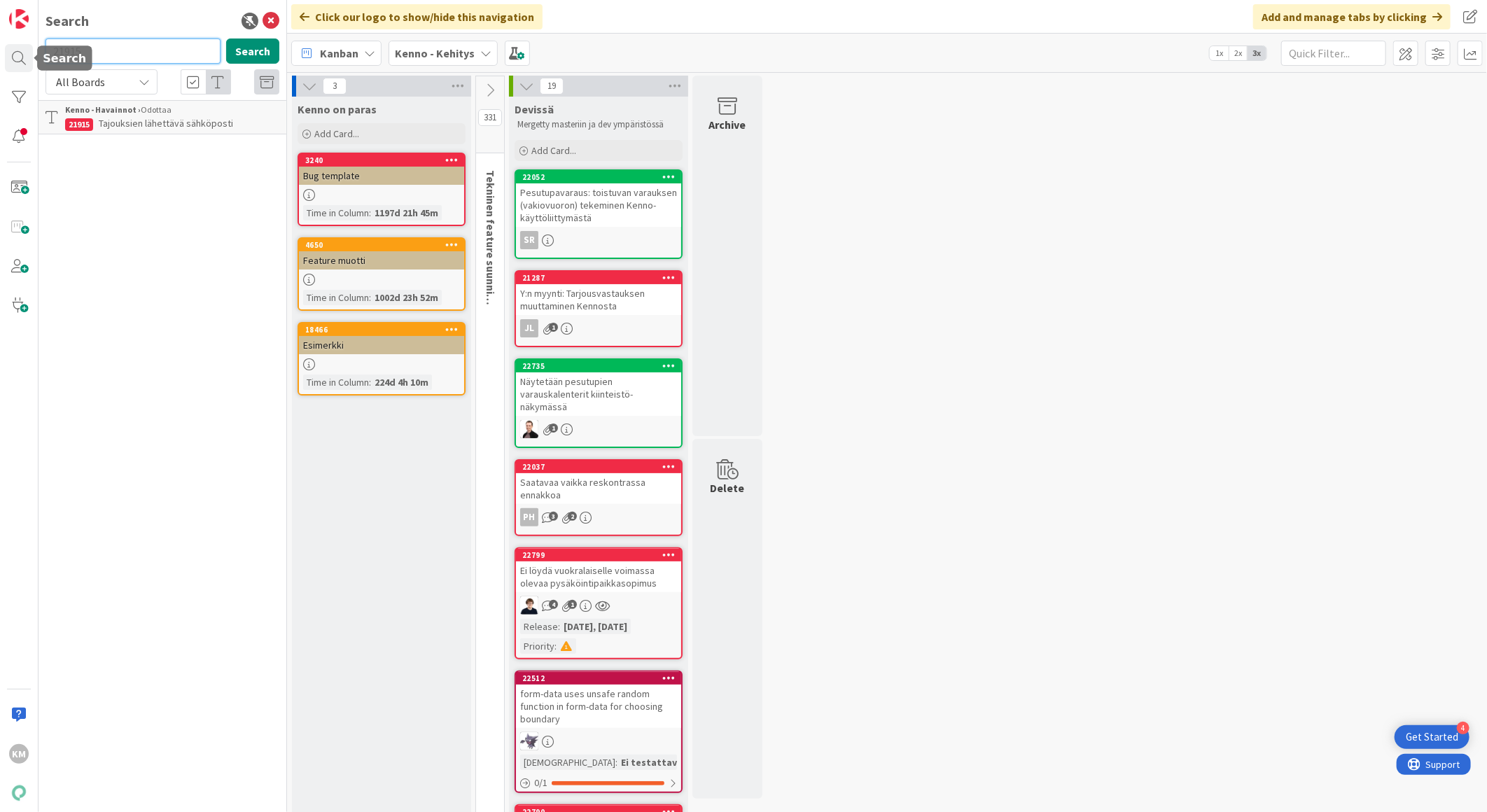
click at [0, 44] on html "4 Get Started KM Search 21915 Search All Boards Current Board All Boards Kenno …" at bounding box center [744, 406] width 1487 height 812
paste input "2230"
type input "22230"
click at [141, 120] on span "Asukassivuille lähetettyjen tiedotteiden liitteen nimen eteen tulee numerosarja…" at bounding box center [168, 131] width 206 height 27
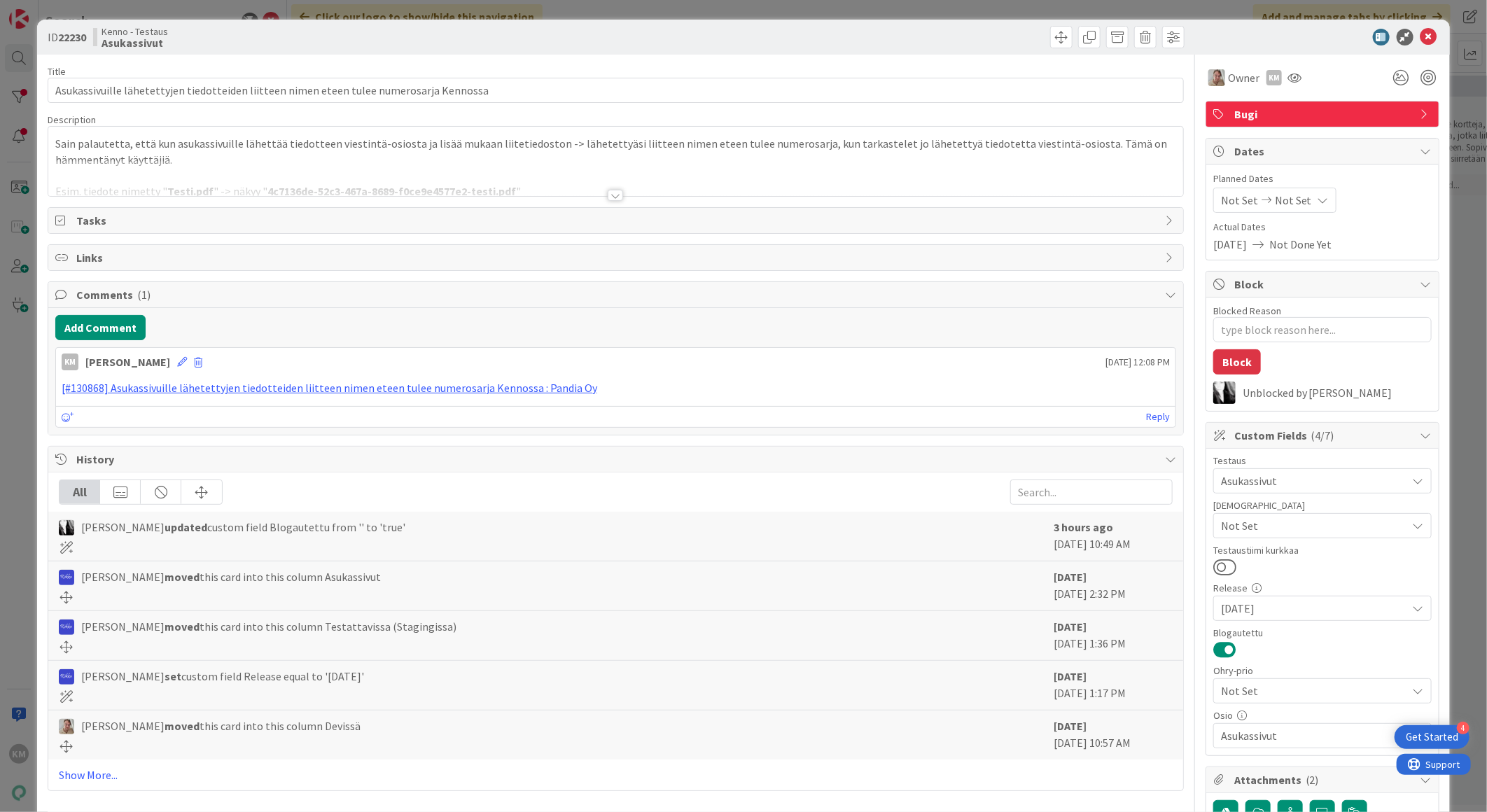
type textarea "x"
click at [1421, 32] on icon at bounding box center [1429, 37] width 17 height 17
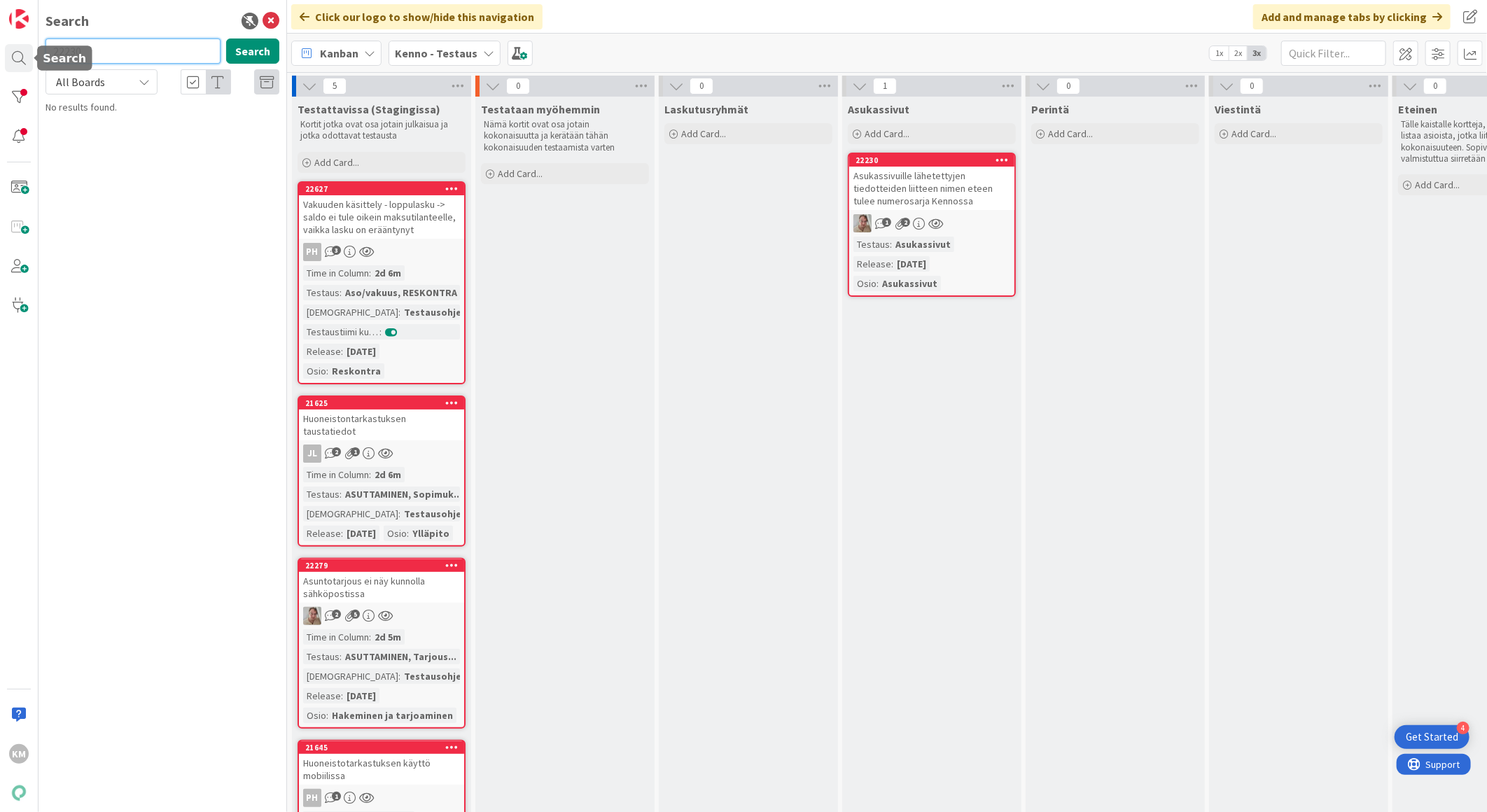
drag, startPoint x: 126, startPoint y: 50, endPoint x: -3, endPoint y: 45, distance: 129.1
click at [0, 45] on html "4 Get Started KM Search 22230 Search All Boards Current Board All Boards No res…" at bounding box center [744, 406] width 1487 height 812
paste input "Ason asukassivujen irtisanomisella ei näy asiakkaan syöttämä tilinumero selkeäs…"
type input "Ason asukassivujen irtisanomisella ei näy asiakkaan syöttämä tilinumero selkeäs…"
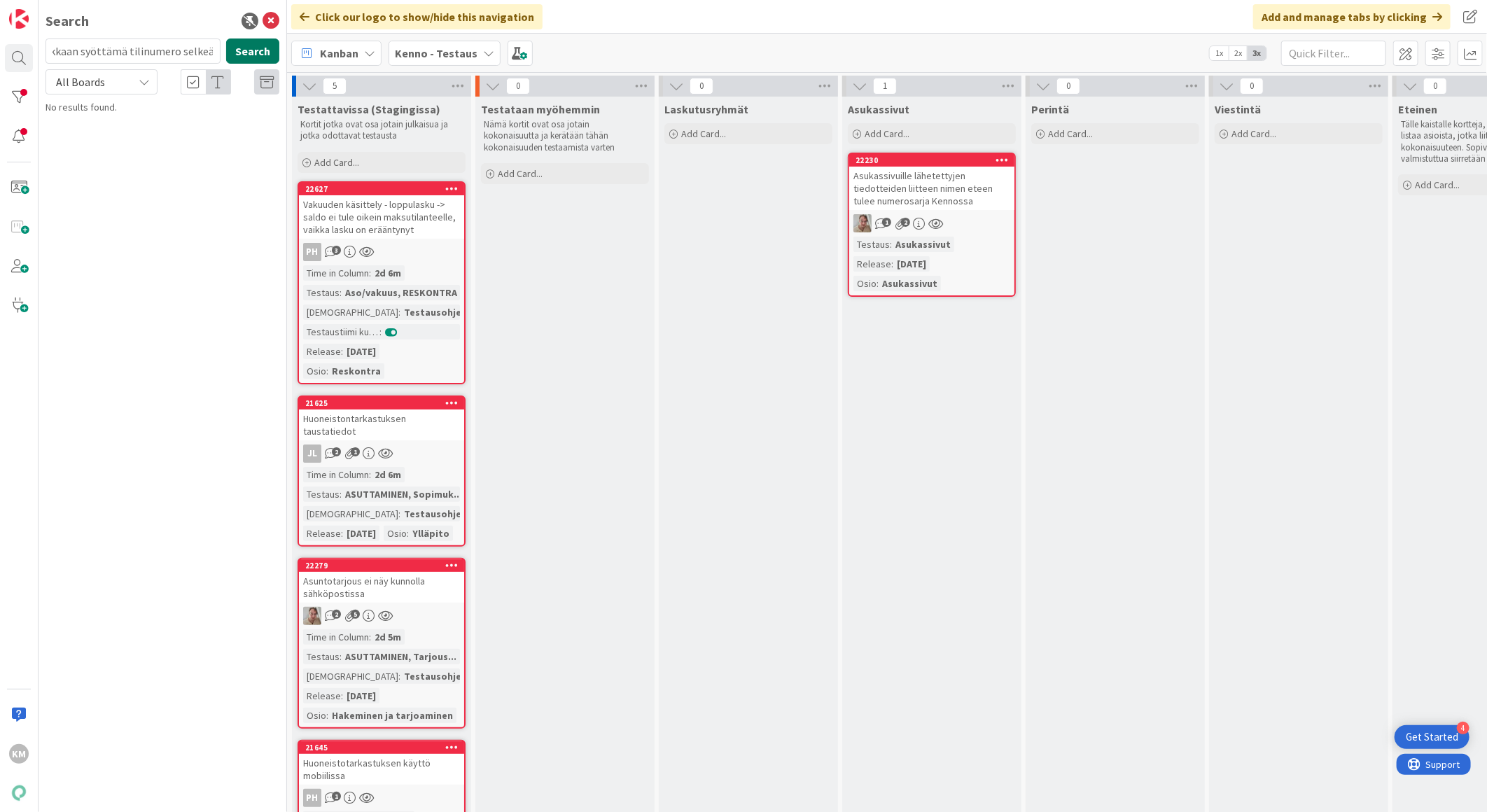
click at [247, 53] on button "Search" at bounding box center [253, 51] width 53 height 25
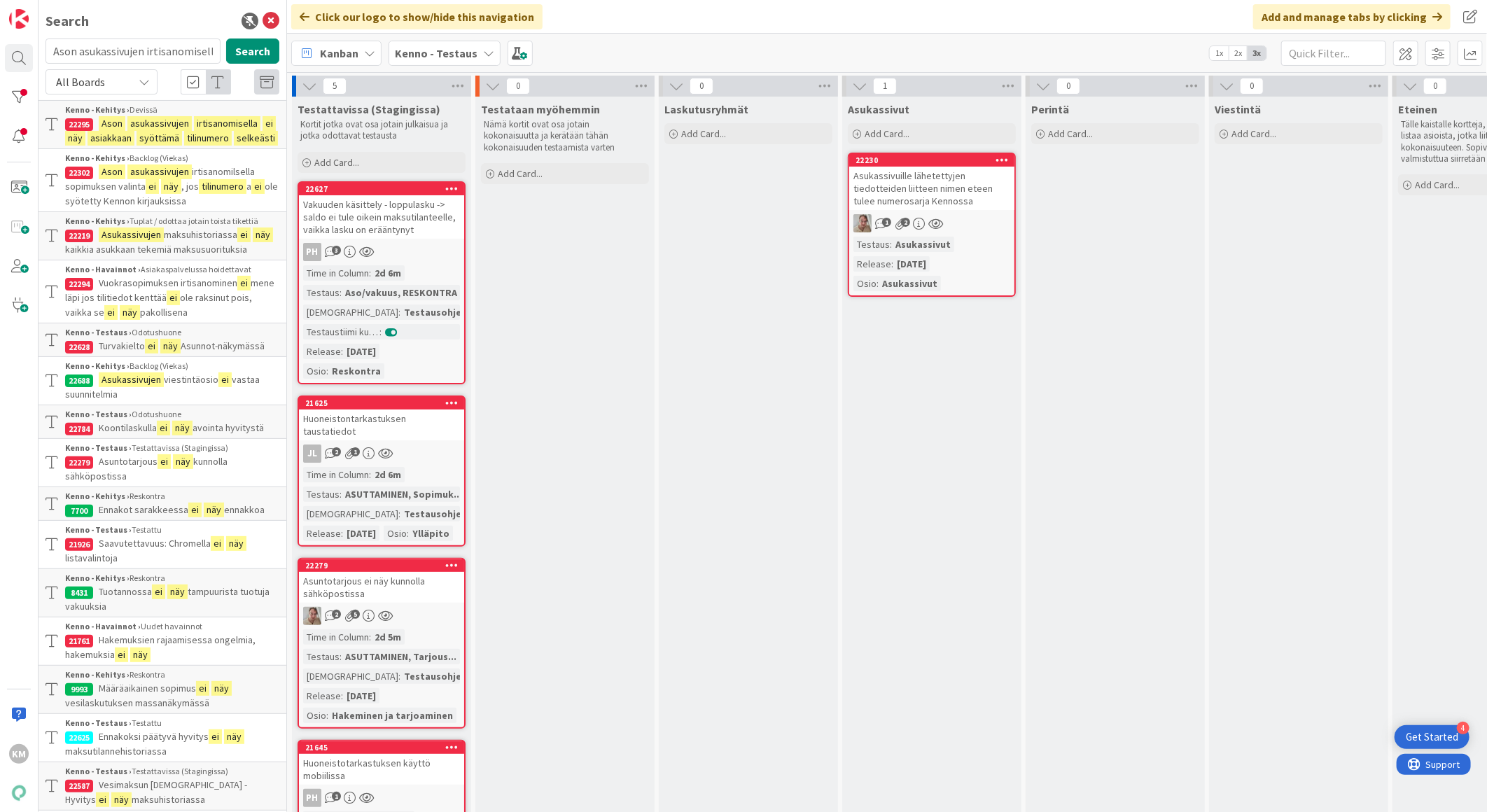
click at [226, 128] on mark "irtisanomisella" at bounding box center [227, 124] width 66 height 15
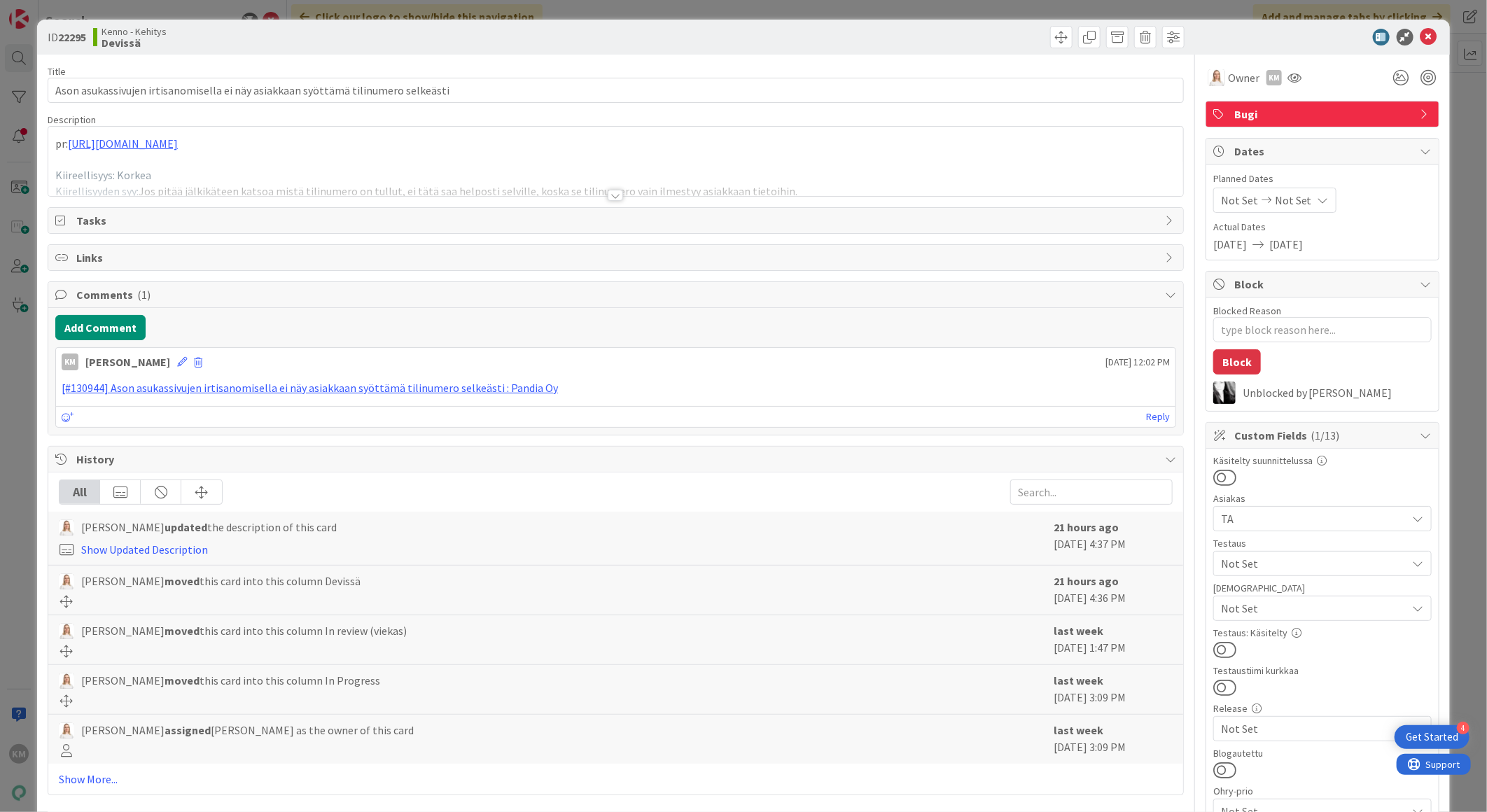
type textarea "x"
click at [75, 38] on b "22295" at bounding box center [72, 36] width 28 height 14
copy b "22295"
click at [1421, 32] on icon at bounding box center [1429, 37] width 17 height 17
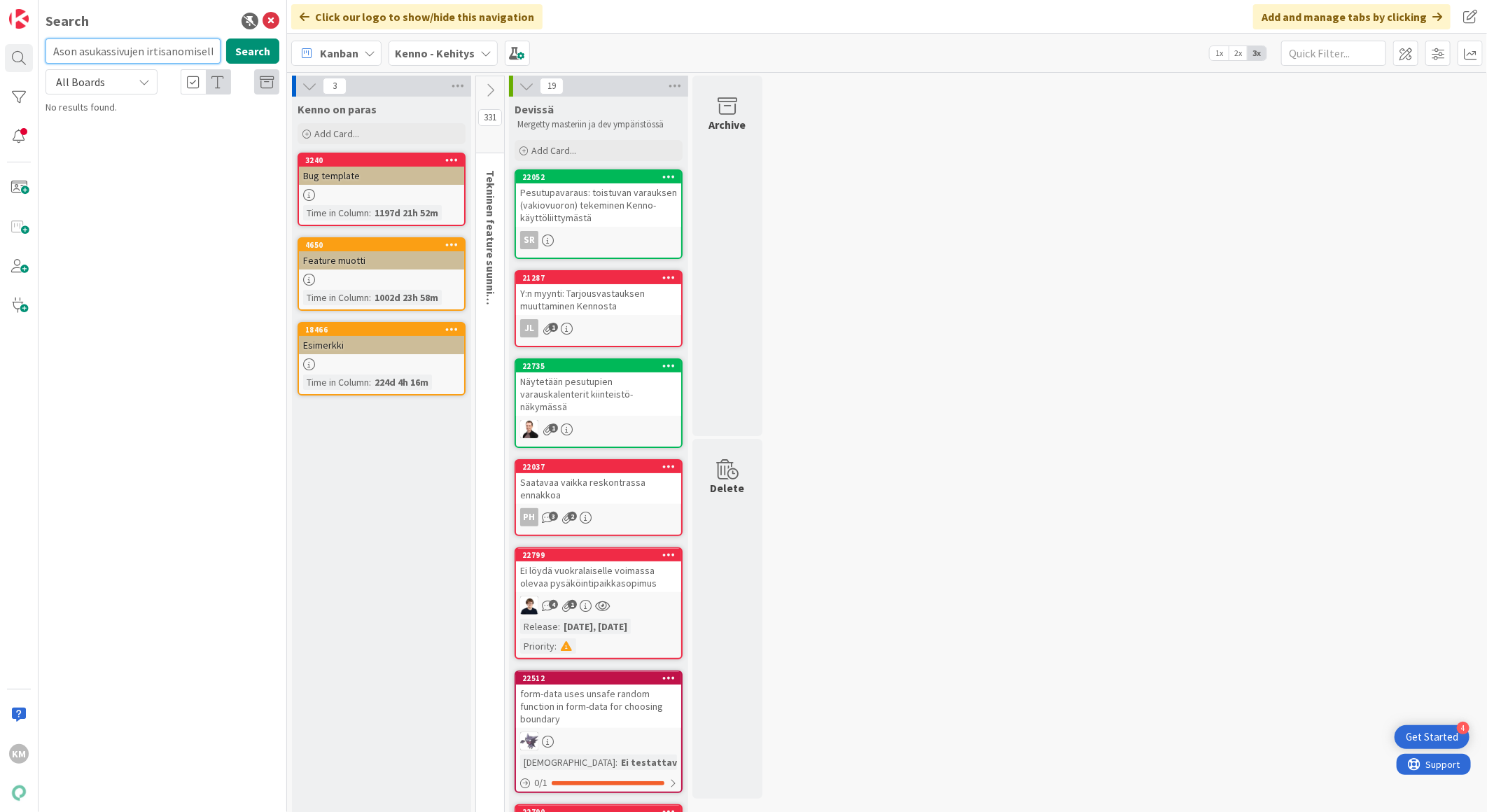
click at [115, 50] on input "Ason asukassivujen irtisanomisella ei näy asiakkaan syöttämä tilinumero selkeäs…" at bounding box center [133, 51] width 175 height 25
drag, startPoint x: 210, startPoint y: 47, endPoint x: 0, endPoint y: 48, distance: 210.0
click at [0, 44] on html "4 Get Started KM Search Ason asukassivujen irtisanomisella ei näy asiakkaan syö…" at bounding box center [744, 406] width 1487 height 812
type input "a ei näy asiakkaan syöttämä tilinumero selkeästi"
click at [49, 53] on input "a ei näy asiakkaan syöttämä tilinumero selkeästi" at bounding box center [133, 51] width 175 height 25
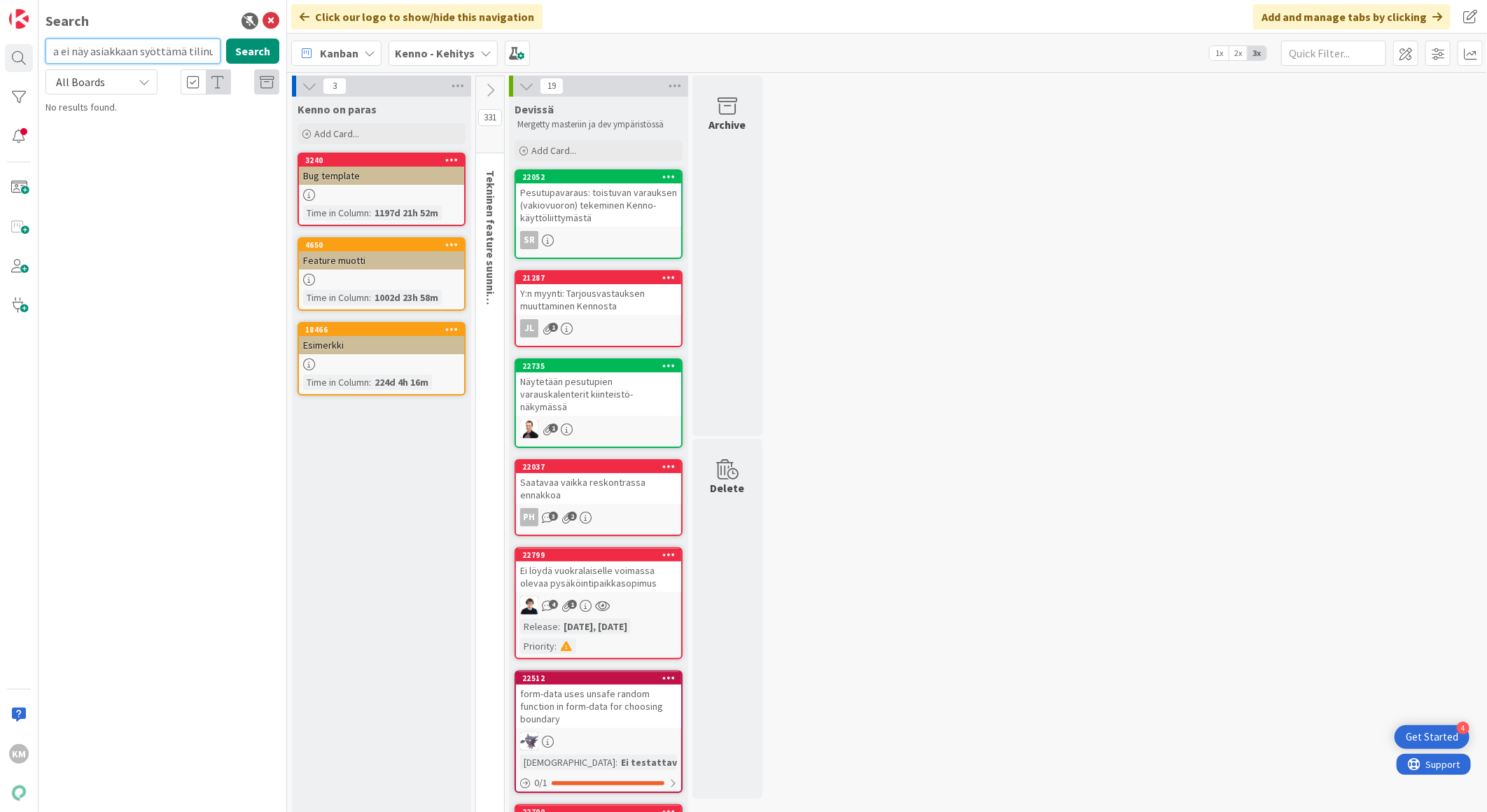
click at [49, 53] on input "a ei näy asiakkaan syöttämä tilinumero selkeästi" at bounding box center [133, 51] width 175 height 25
click at [52, 45] on input "a ei näy asiakkaan syöttämä tilinumero selkeästi" at bounding box center [133, 51] width 175 height 25
drag, startPoint x: 52, startPoint y: 45, endPoint x: 410, endPoint y: 52, distance: 358.1
click at [410, 52] on div "KM Search a ei näy asiakkaan syöttämä tilinumero selkeästi Search All Boards Cu…" at bounding box center [744, 406] width 1487 height 812
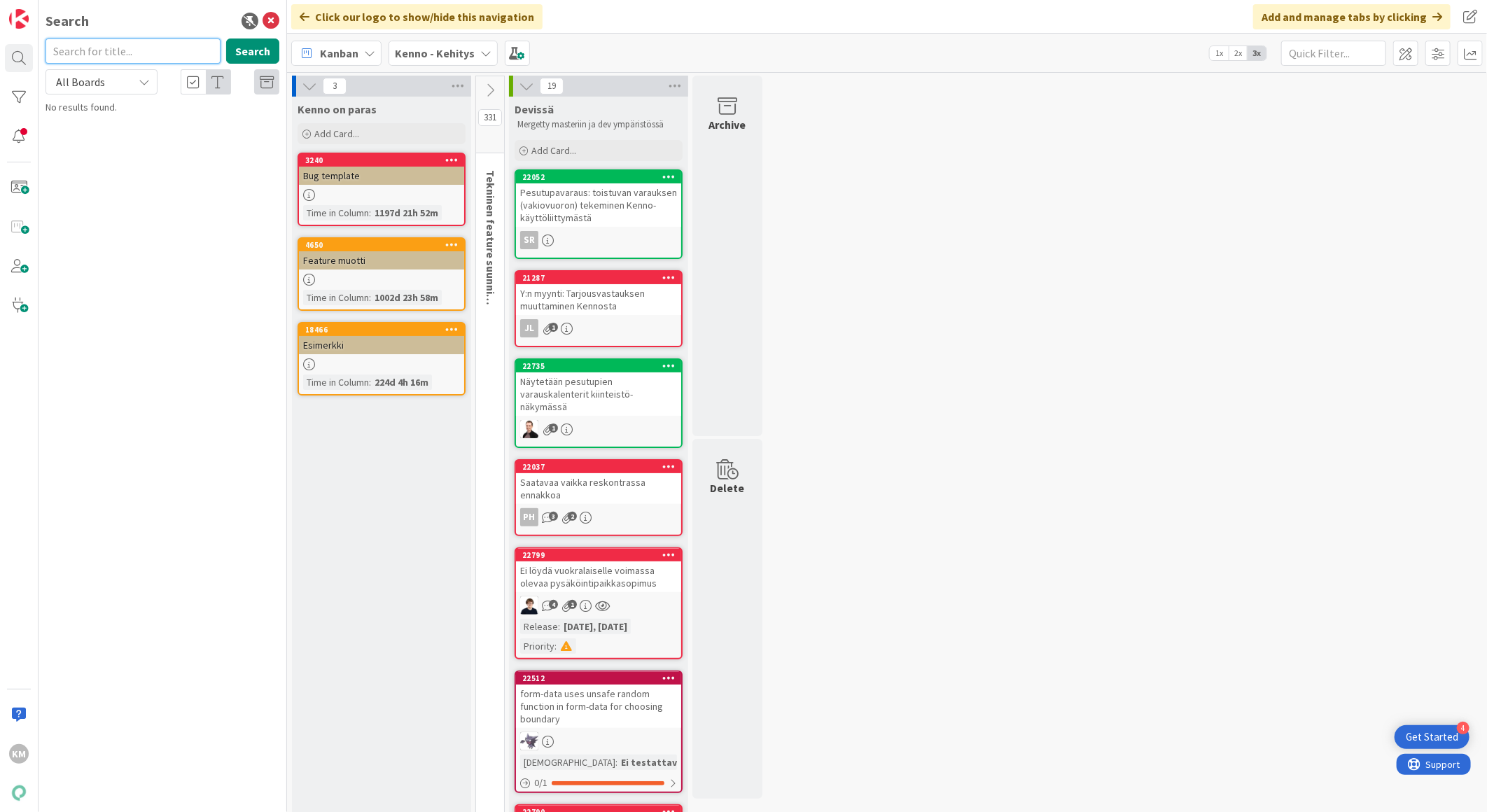
scroll to position [0, 0]
paste input "22498"
type input "22498"
click at [242, 53] on button "Search" at bounding box center [253, 51] width 53 height 25
click at [219, 123] on span "Pysäköintipaikkajono; sopimuksen numeroa ei ole, vaikka sopimus on voimassa" at bounding box center [158, 131] width 186 height 27
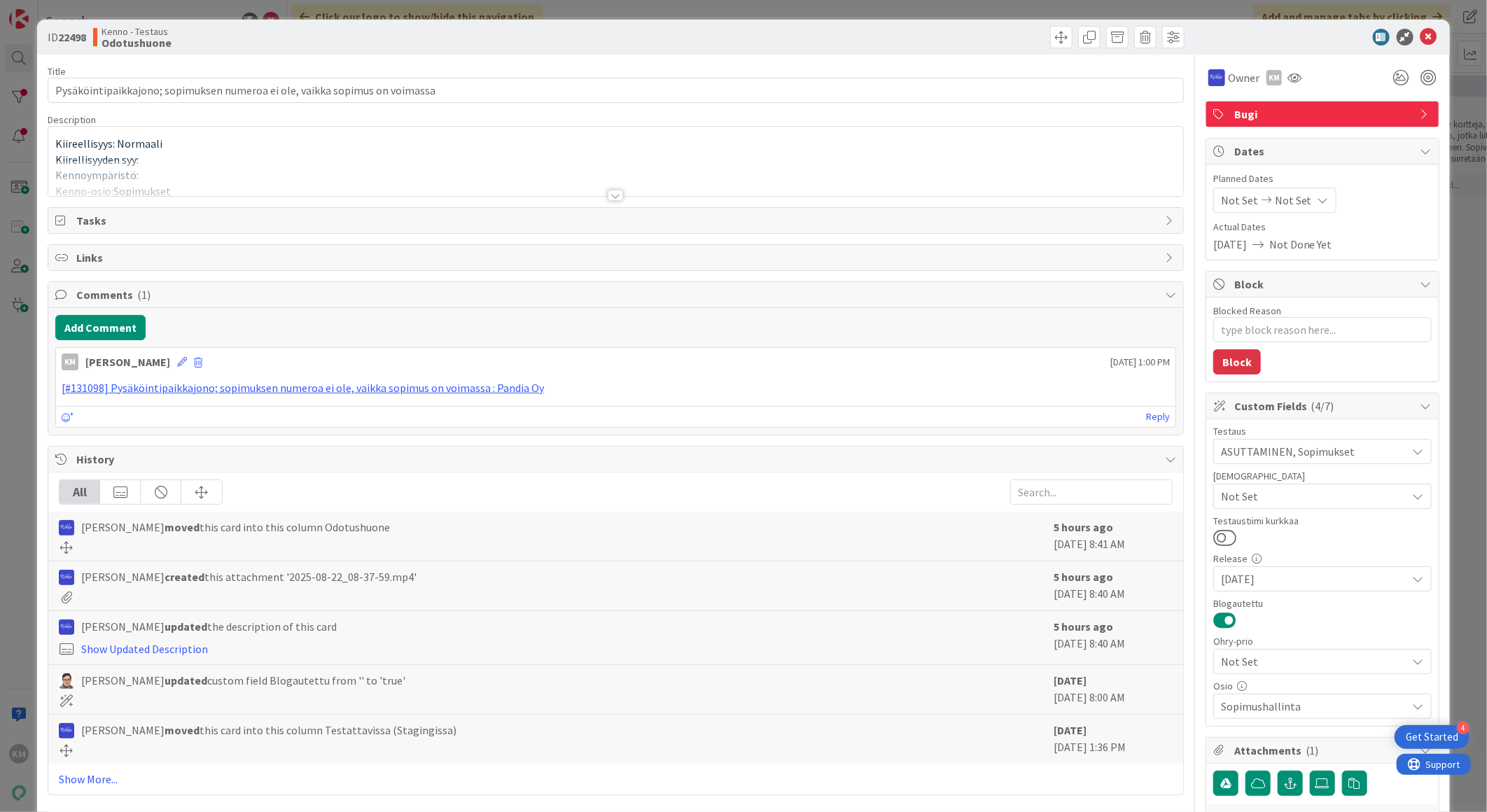
type textarea "x"
click at [1421, 38] on icon at bounding box center [1429, 37] width 17 height 17
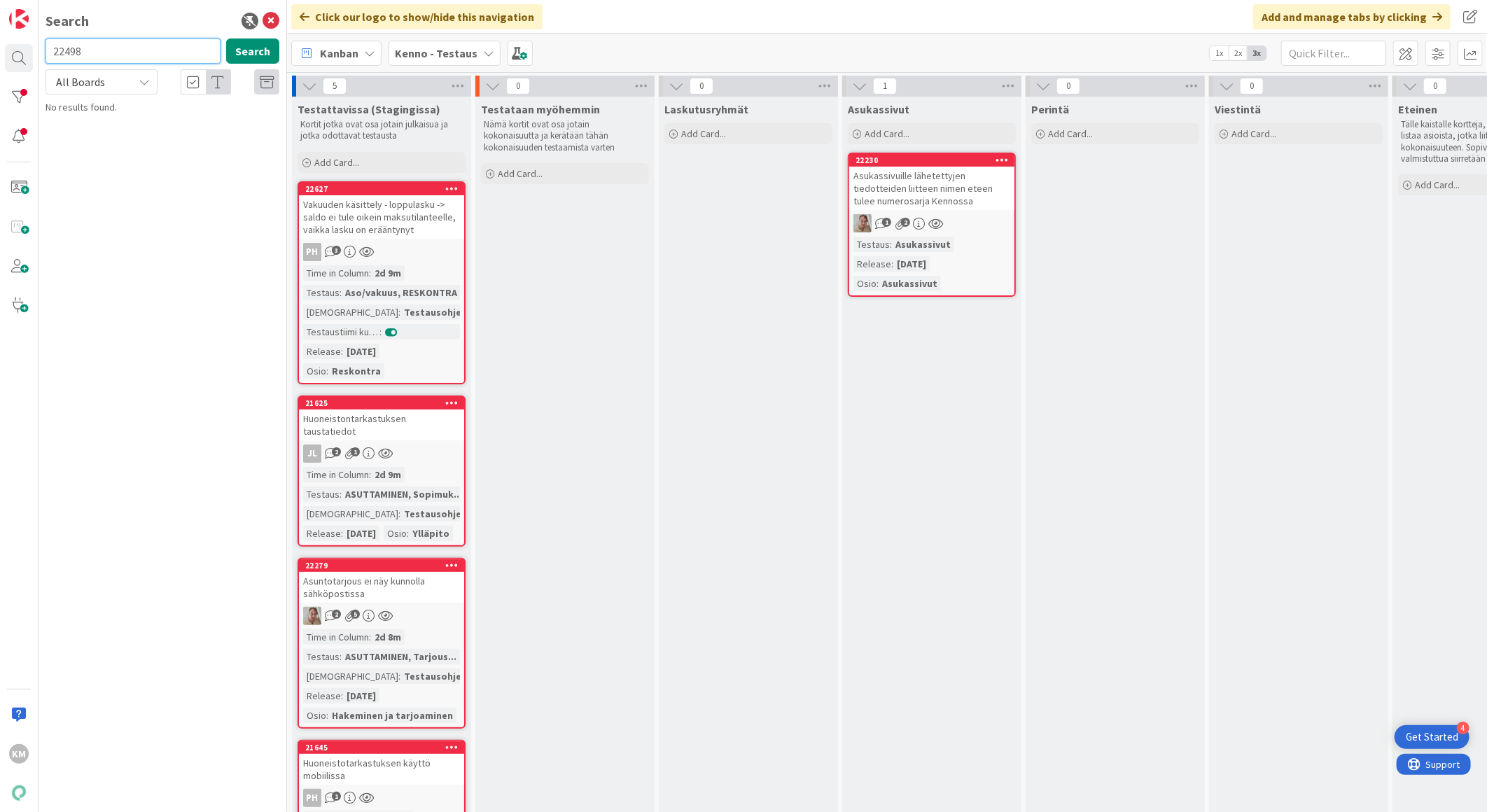
drag, startPoint x: 95, startPoint y: 53, endPoint x: -3, endPoint y: 37, distance: 99.3
click at [0, 37] on html "4 Get Started KM Search 22498 Search All Boards Current Board All Boards No res…" at bounding box center [744, 406] width 1487 height 812
paste input "799"
type input "22799"
click at [120, 134] on span "Ei löydä vuokralaiselle voimassa olevaa pysäköintipaikkasopimus" at bounding box center [164, 131] width 198 height 27
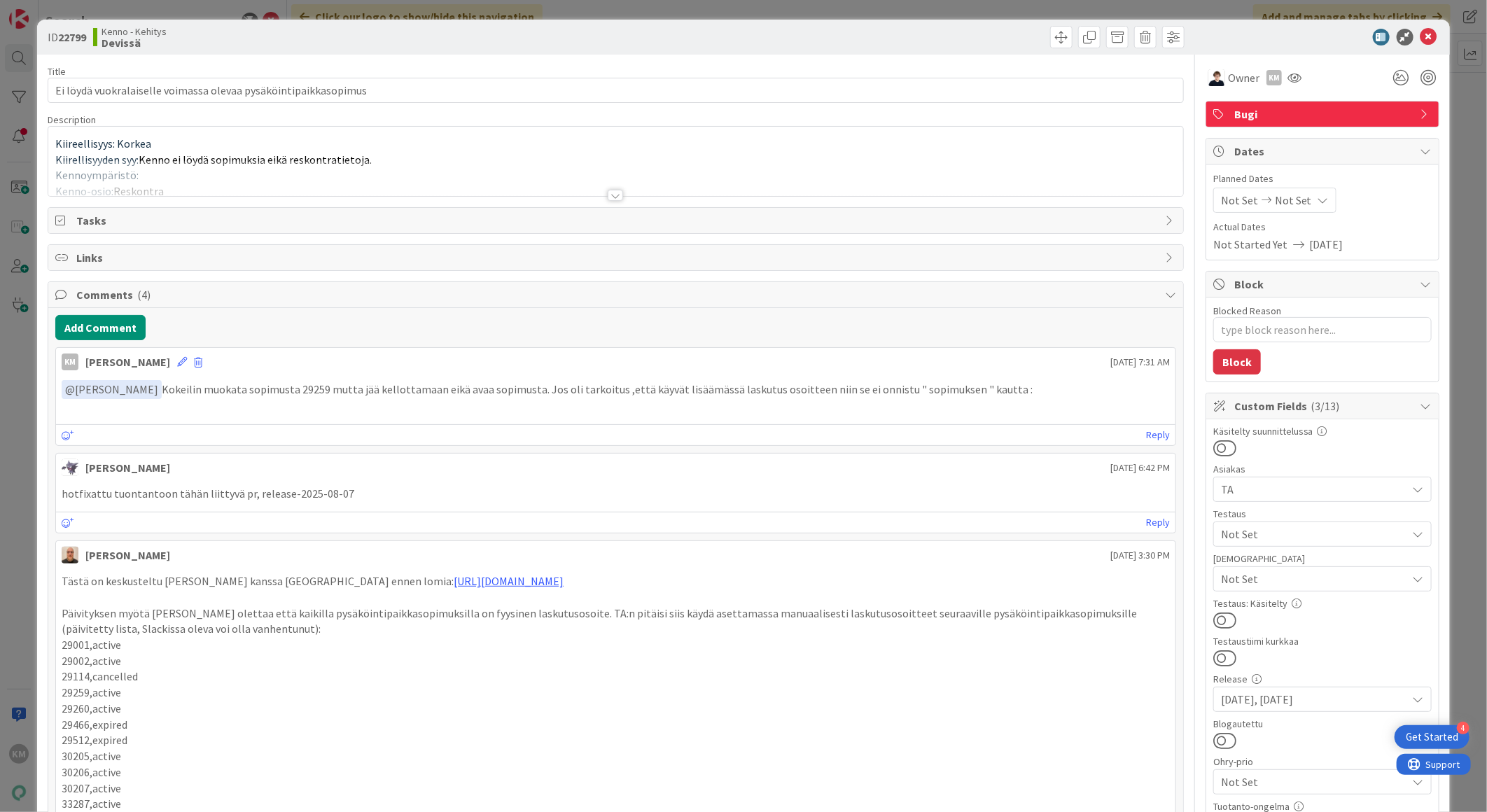
type textarea "x"
click at [1421, 39] on icon at bounding box center [1429, 37] width 17 height 17
